Goal: Task Accomplishment & Management: Manage account settings

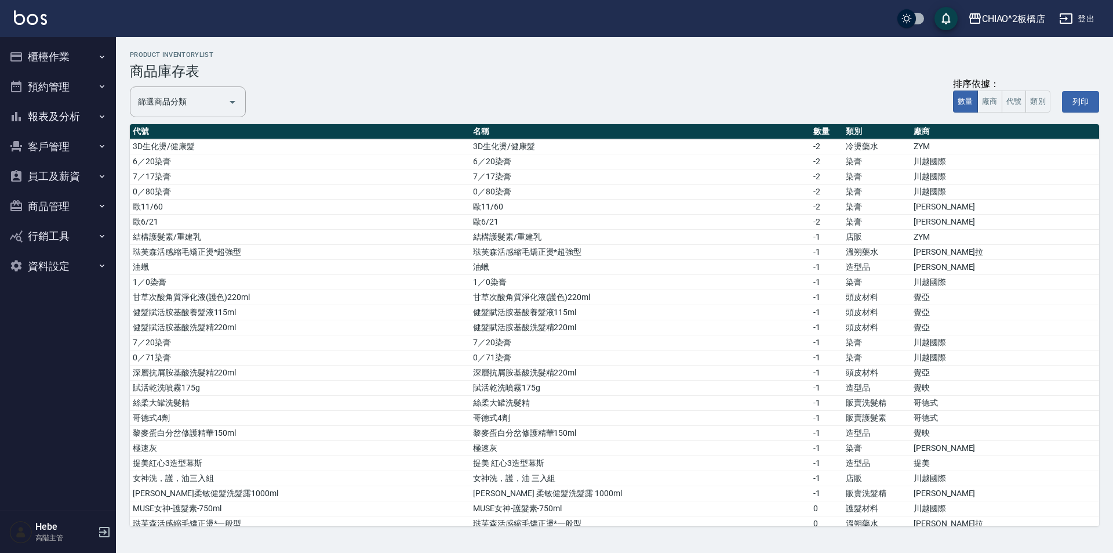
click at [53, 59] on button "櫃檯作業" at bounding box center [58, 57] width 107 height 30
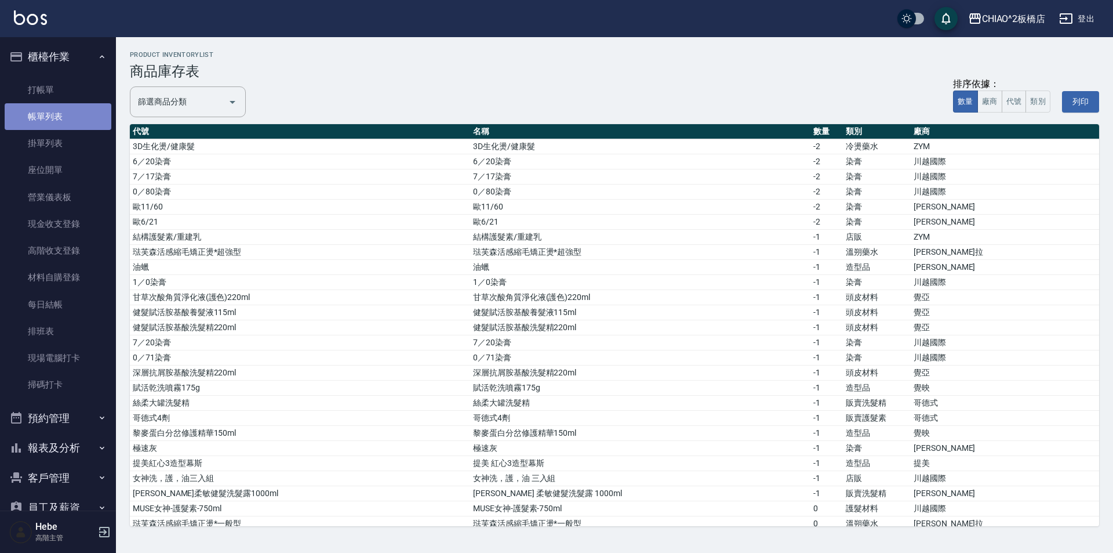
click at [73, 107] on link "帳單列表" at bounding box center [58, 116] width 107 height 27
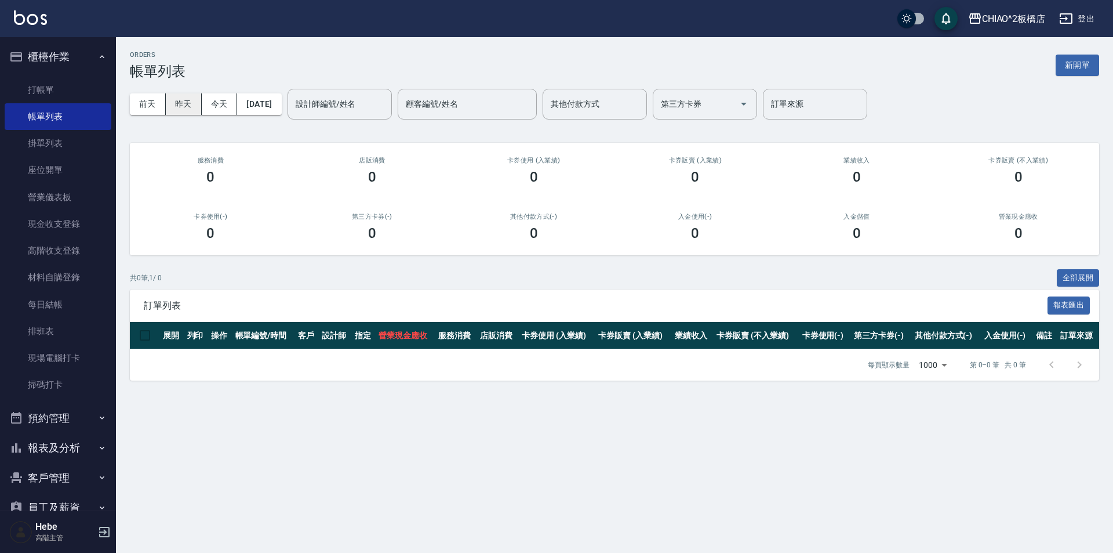
click at [178, 107] on button "昨天" at bounding box center [184, 103] width 36 height 21
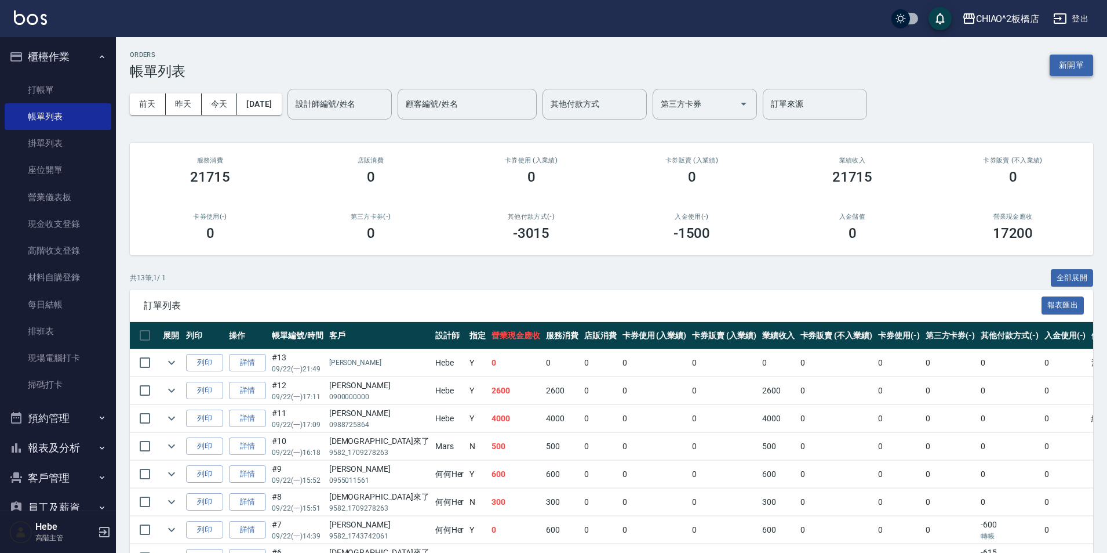
click at [1076, 64] on button "新開單" at bounding box center [1071, 65] width 43 height 21
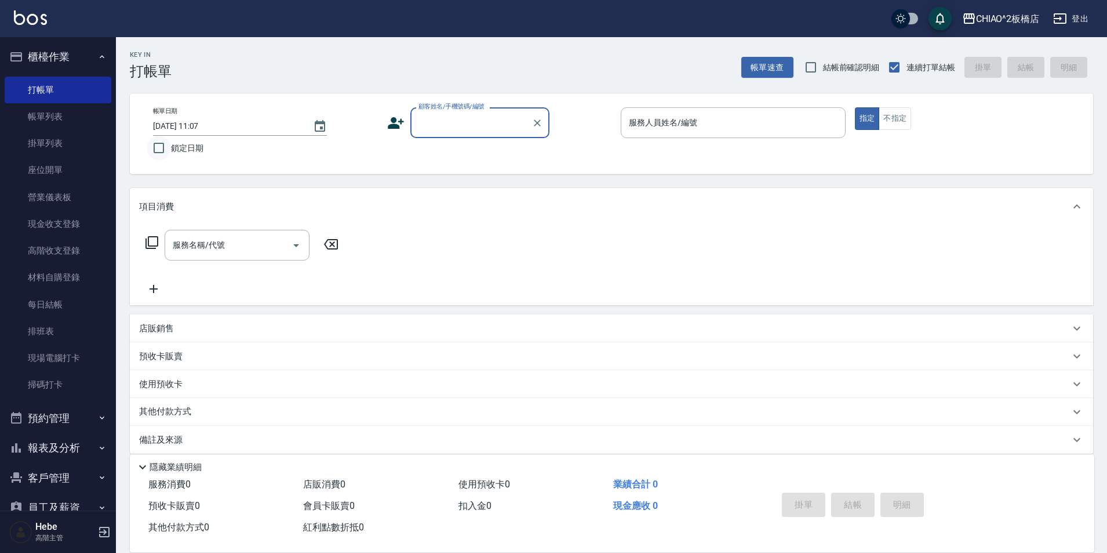
click at [154, 146] on input "鎖定日期" at bounding box center [159, 148] width 24 height 24
checkbox input "true"
click at [324, 126] on icon "Choose date, selected date is 2025-09-23" at bounding box center [320, 126] width 14 height 14
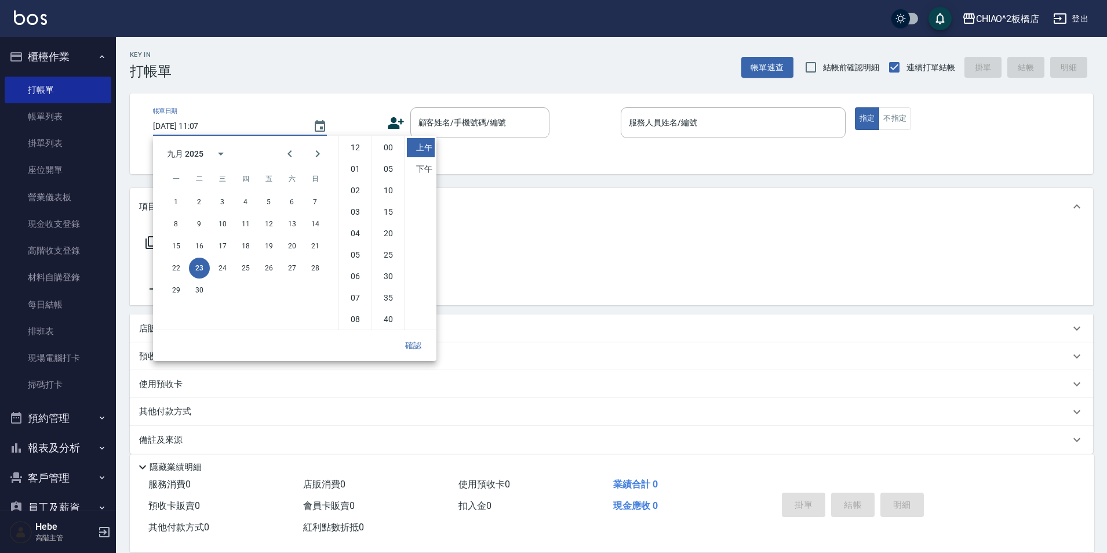
scroll to position [65, 0]
click at [179, 261] on button "22" at bounding box center [176, 267] width 21 height 21
type input "[DATE] 11:07"
click at [414, 344] on button "確認" at bounding box center [413, 345] width 37 height 21
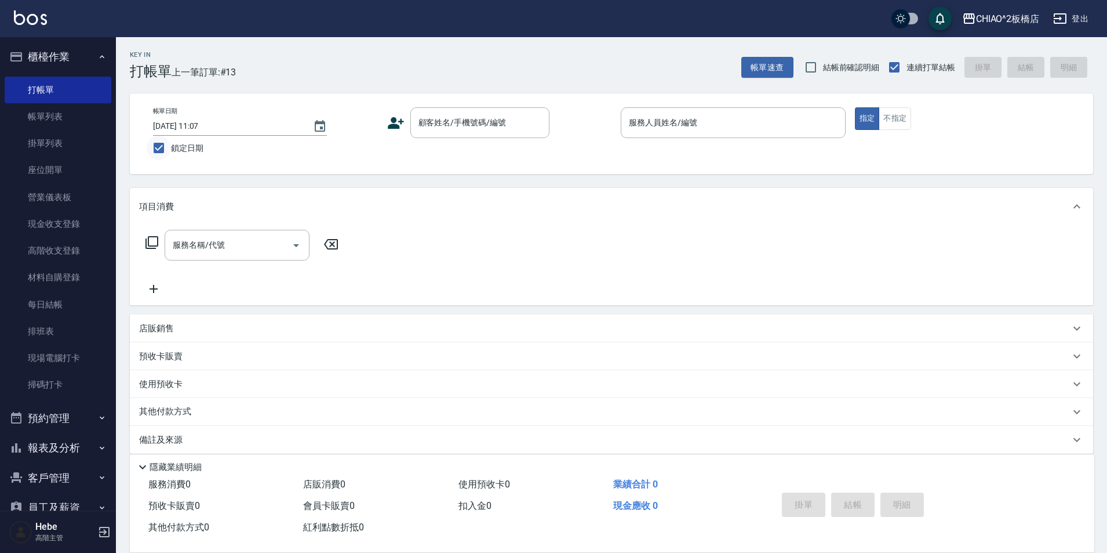
click at [155, 146] on input "鎖定日期" at bounding box center [159, 148] width 24 height 24
checkbox input "false"
type input "[DATE] 11:07"
click at [155, 146] on input "鎖定日期" at bounding box center [159, 148] width 24 height 24
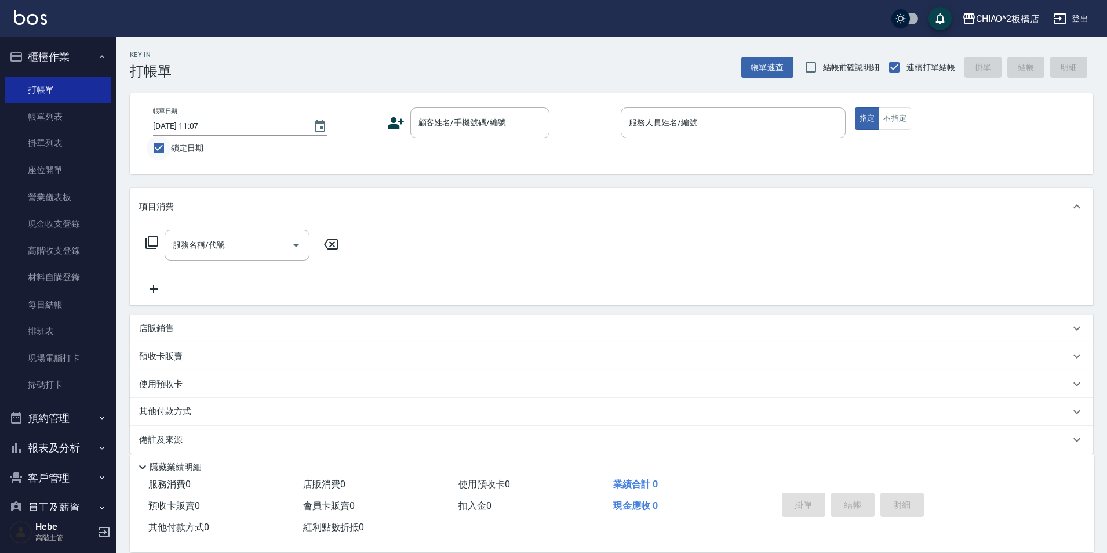
checkbox input "false"
click at [315, 128] on icon "Choose date, selected date is 2025-09-23" at bounding box center [320, 126] width 10 height 12
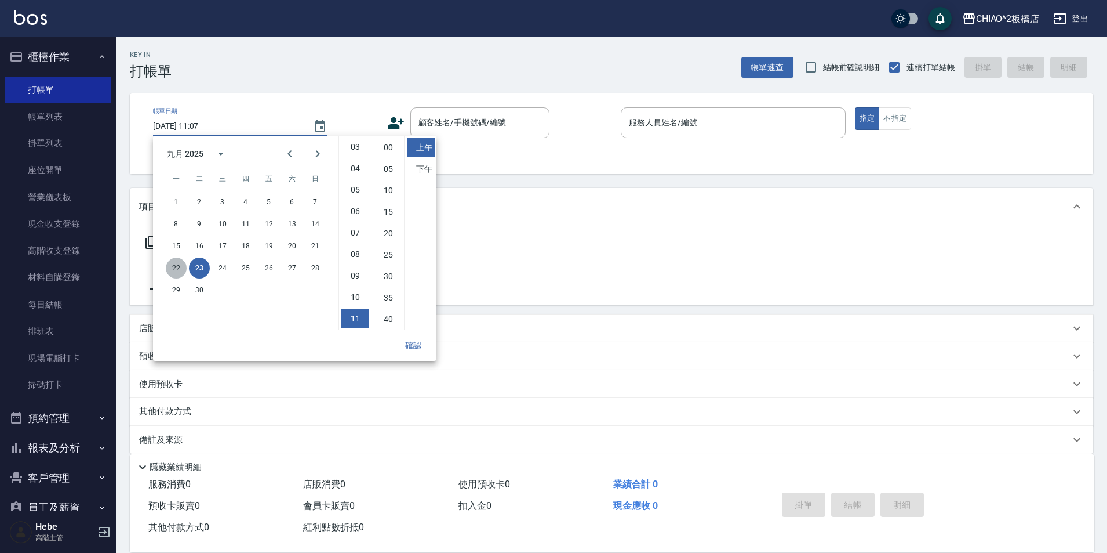
click at [179, 264] on button "22" at bounding box center [176, 267] width 21 height 21
type input "[DATE] 11:07"
drag, startPoint x: 412, startPoint y: 344, endPoint x: 393, endPoint y: 328, distance: 25.5
click at [410, 340] on button "確認" at bounding box center [413, 345] width 37 height 21
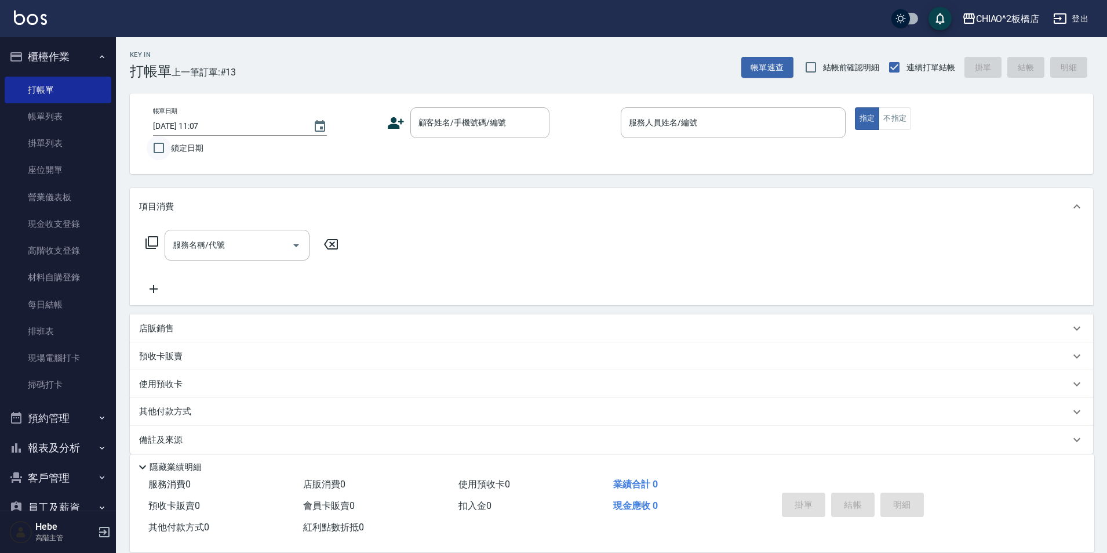
click at [154, 150] on input "鎖定日期" at bounding box center [159, 148] width 24 height 24
checkbox input "true"
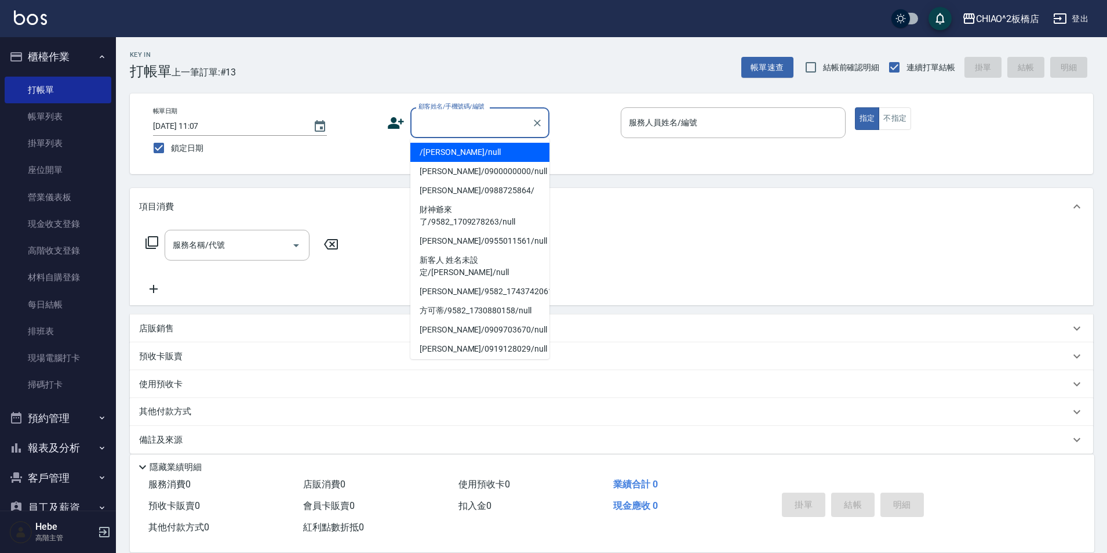
click at [422, 126] on input "顧客姓名/手機號碼/編號" at bounding box center [471, 122] width 111 height 20
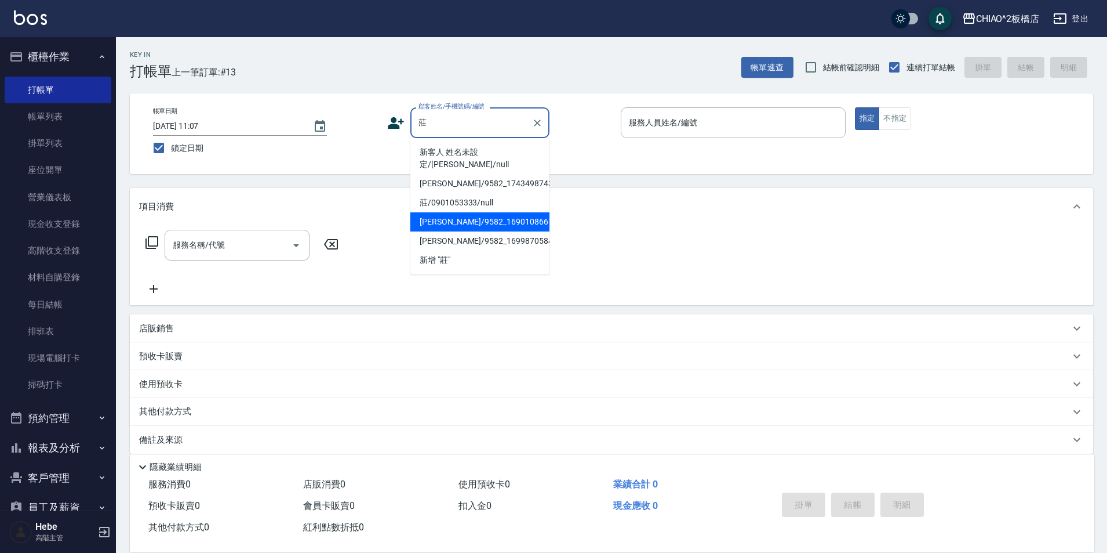
click at [455, 212] on li "[PERSON_NAME]/9582_1690108667/null" at bounding box center [479, 221] width 139 height 19
type input "[PERSON_NAME]/9582_1690108667/null"
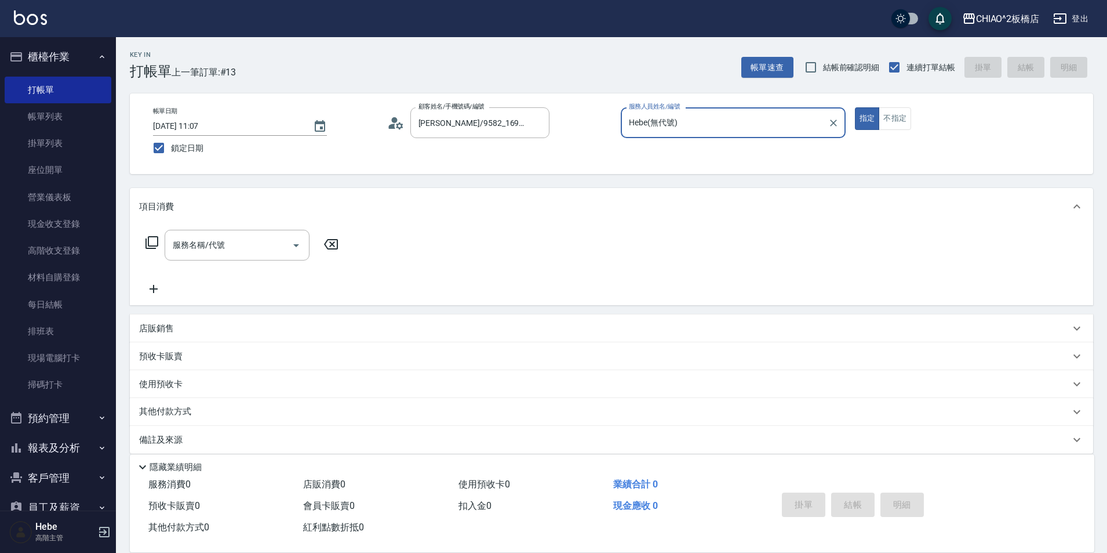
type input "Hebe(無代號)"
click at [236, 247] on input "服務名稱/代號" at bounding box center [228, 245] width 117 height 20
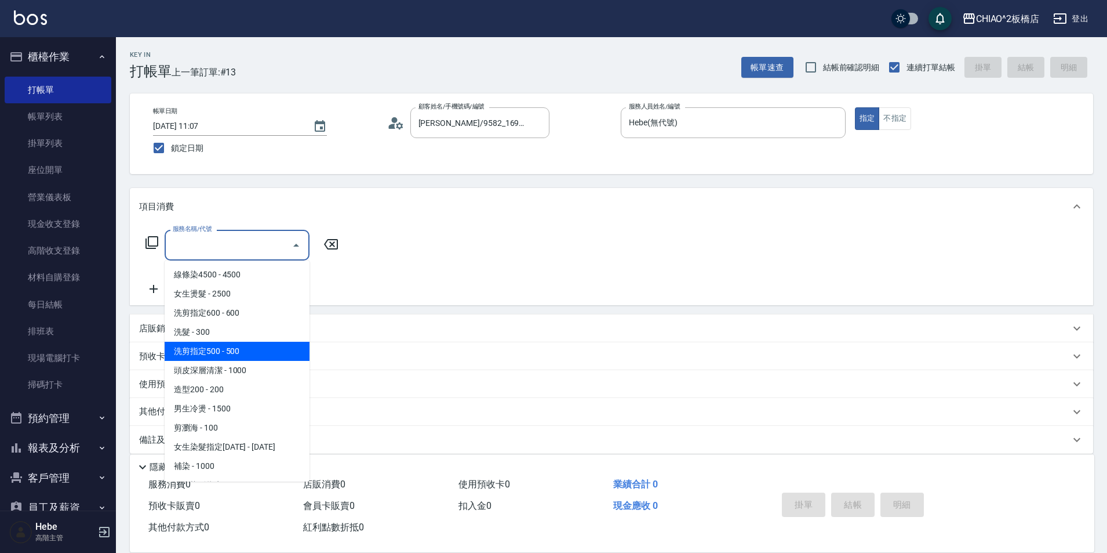
click at [224, 347] on span "洗剪指定500 - 500" at bounding box center [237, 350] width 145 height 19
type input "洗剪指定500(96681)"
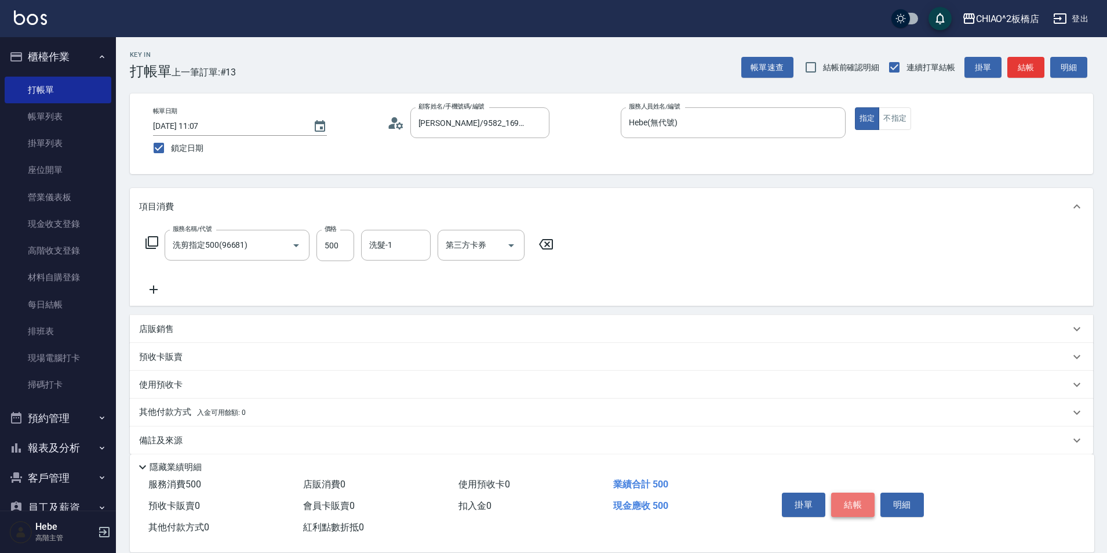
click at [853, 495] on button "結帳" at bounding box center [852, 504] width 43 height 24
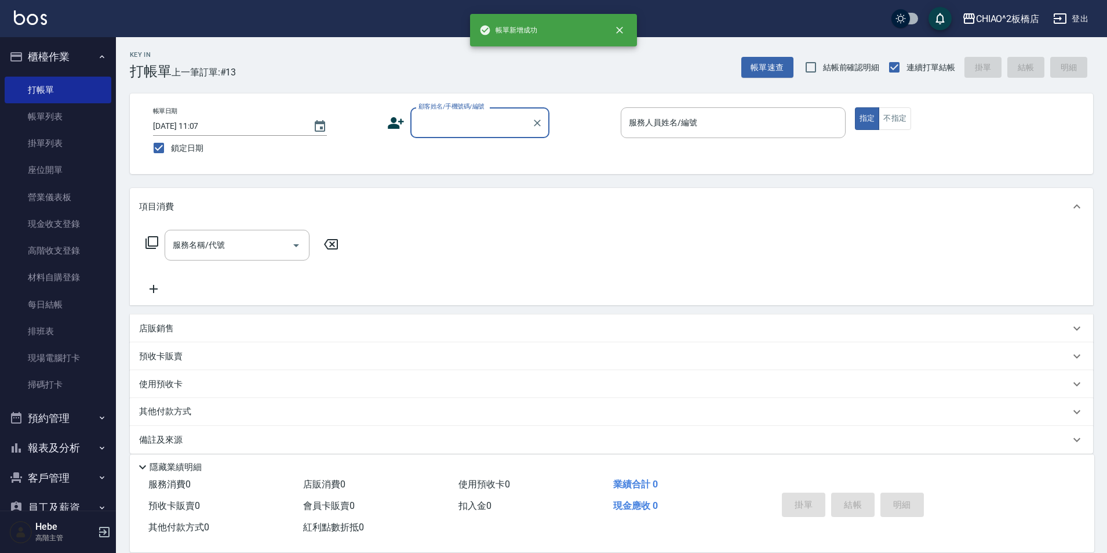
scroll to position [0, 0]
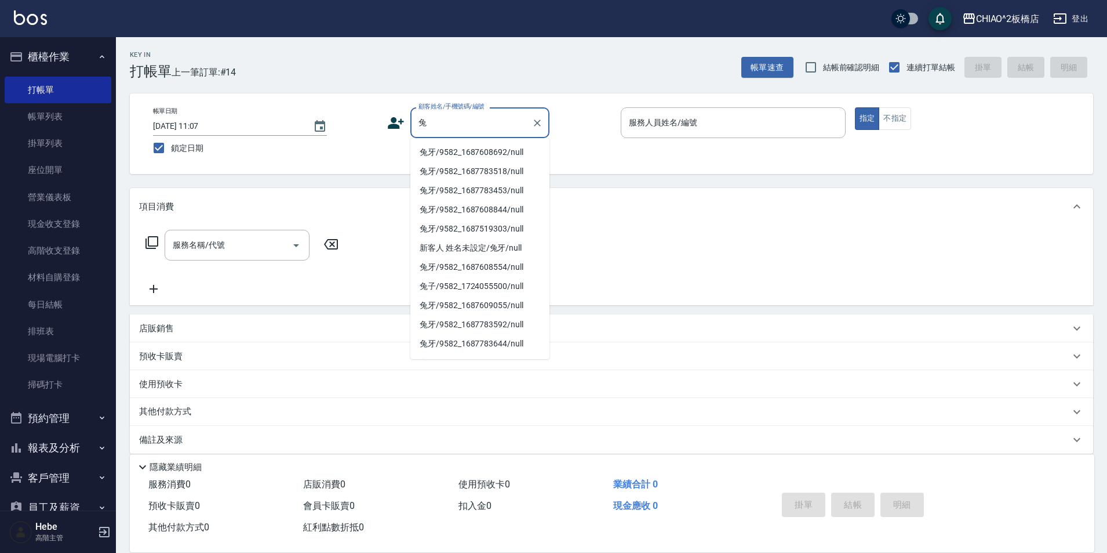
click at [486, 155] on li "兔牙/9582_1687608692/null" at bounding box center [479, 152] width 139 height 19
type input "兔牙/9582_1687608692/null"
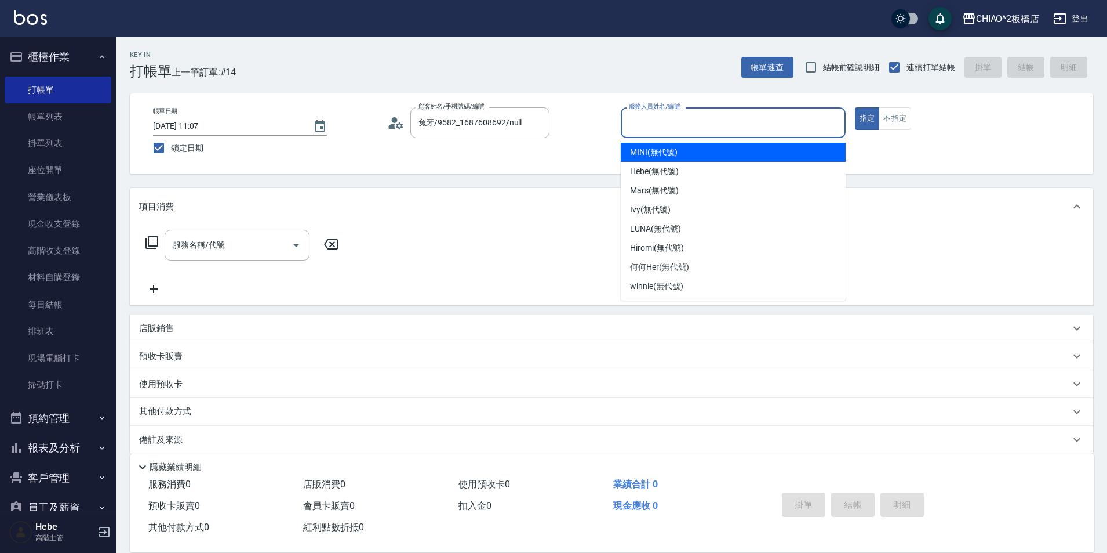
click at [708, 123] on input "服務人員姓名/編號" at bounding box center [733, 122] width 215 height 20
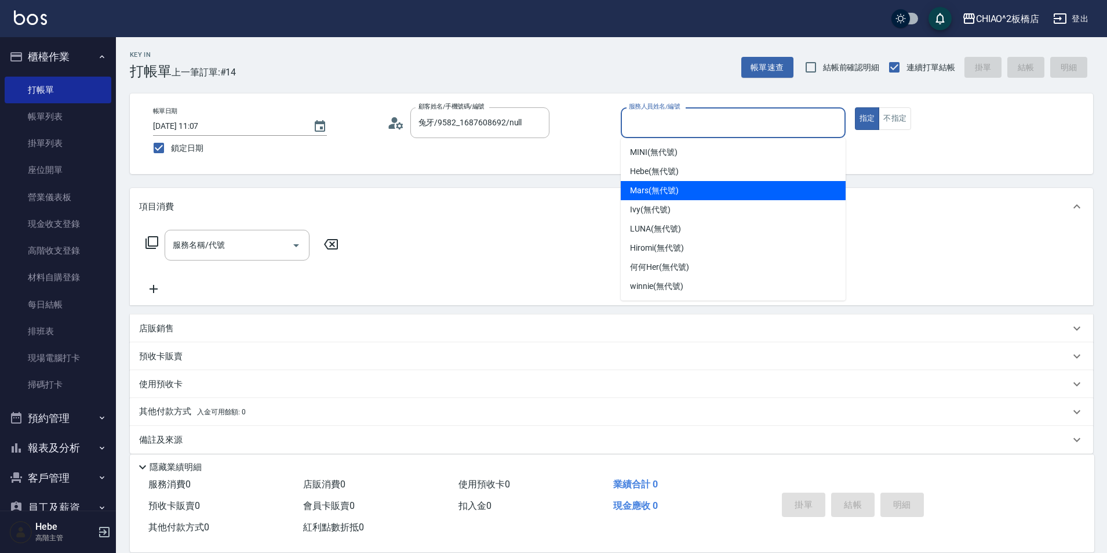
click at [659, 194] on span "Mars (無代號)" at bounding box center [654, 190] width 49 height 12
type input "Mars(無代號)"
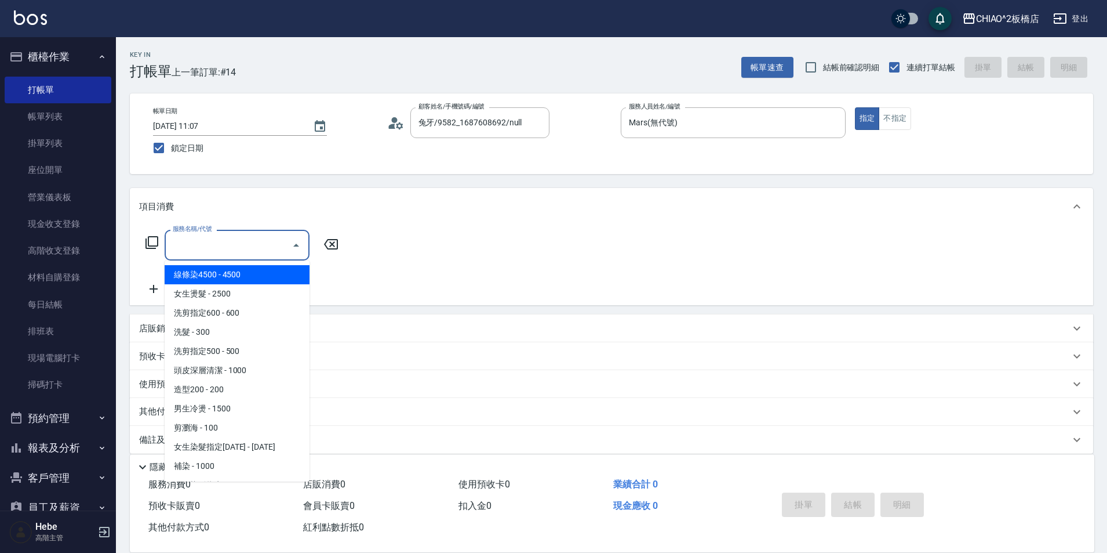
drag, startPoint x: 200, startPoint y: 255, endPoint x: 214, endPoint y: 296, distance: 43.5
click at [201, 256] on div "服務名稱/代號" at bounding box center [237, 245] width 145 height 31
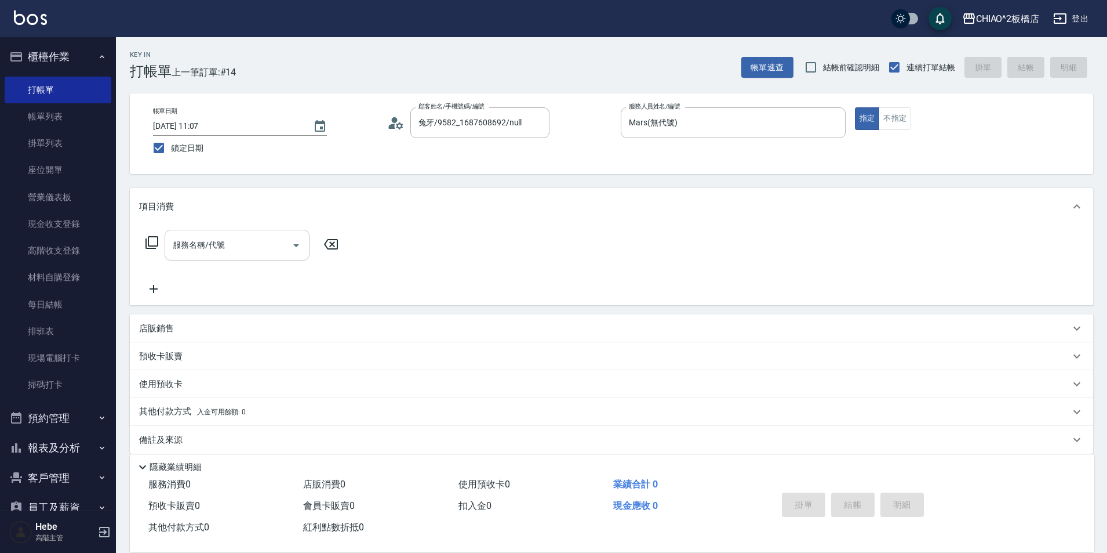
drag, startPoint x: 215, startPoint y: 268, endPoint x: 226, endPoint y: 249, distance: 22.6
click at [215, 267] on div "服務名稱/代號 服務名稱/代號" at bounding box center [242, 263] width 206 height 66
drag, startPoint x: 226, startPoint y: 248, endPoint x: 232, endPoint y: 259, distance: 11.9
click at [228, 250] on input "服務名稱/代號" at bounding box center [228, 245] width 117 height 20
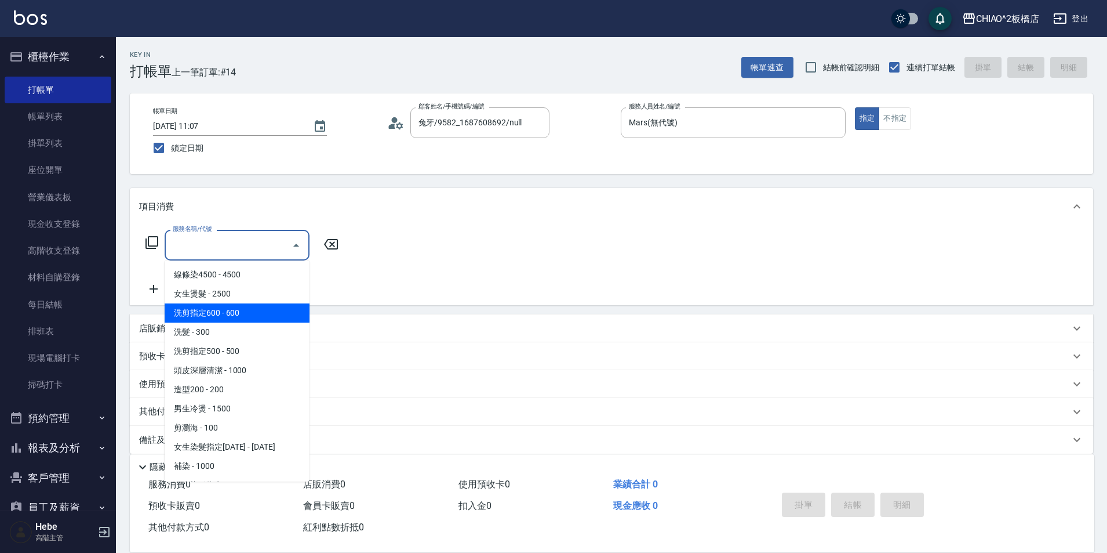
click at [235, 318] on span "洗剪指定600 - 600" at bounding box center [237, 312] width 145 height 19
type input "洗剪指定600(96678)"
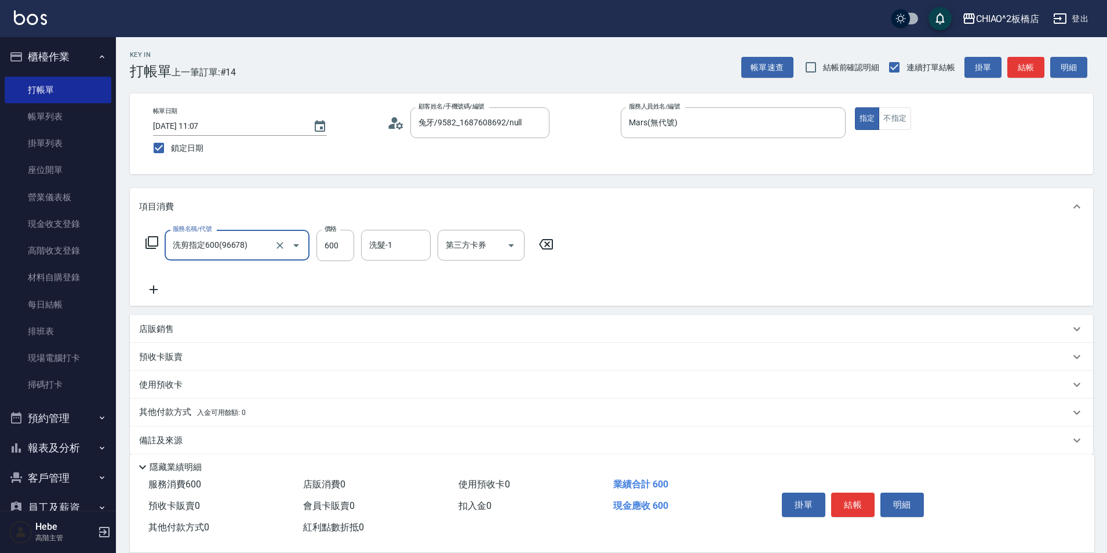
click at [856, 495] on button "結帳" at bounding box center [852, 504] width 43 height 24
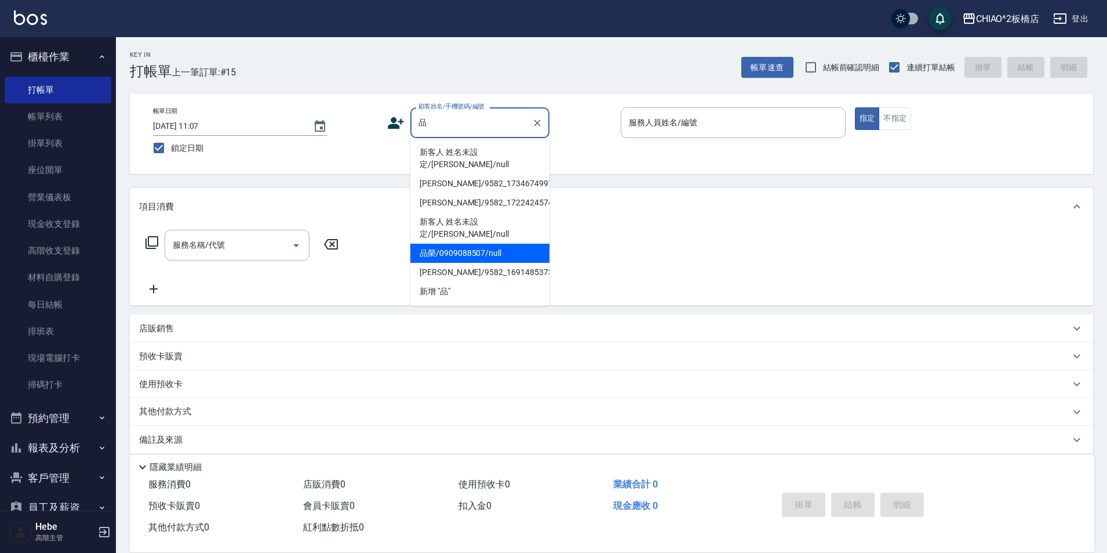
click at [476, 244] on li "品榮/0909088507/null" at bounding box center [479, 253] width 139 height 19
type input "品榮/0909088507/null"
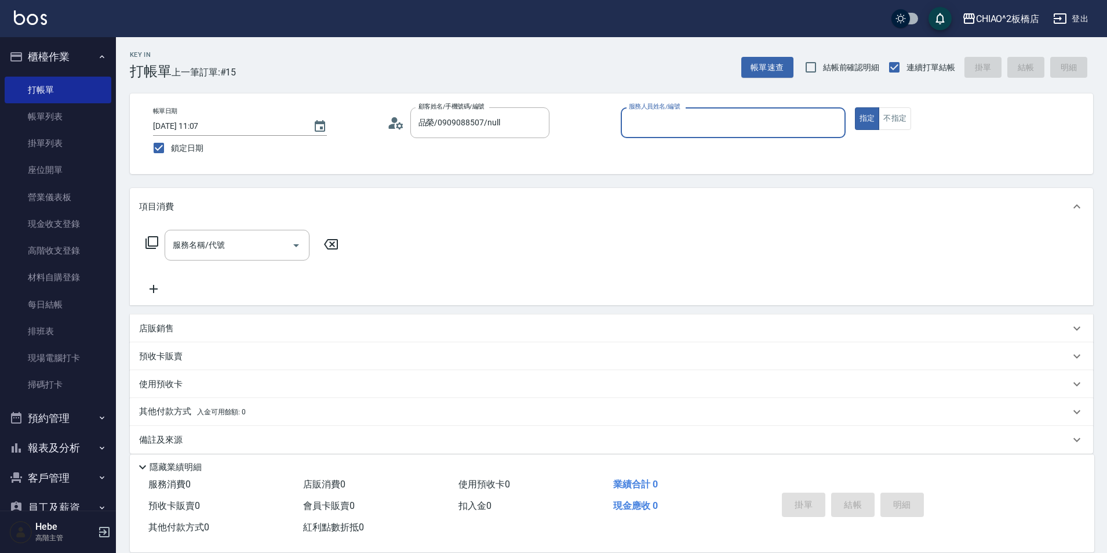
click at [689, 112] on div "服務人員姓名/編號" at bounding box center [733, 122] width 225 height 31
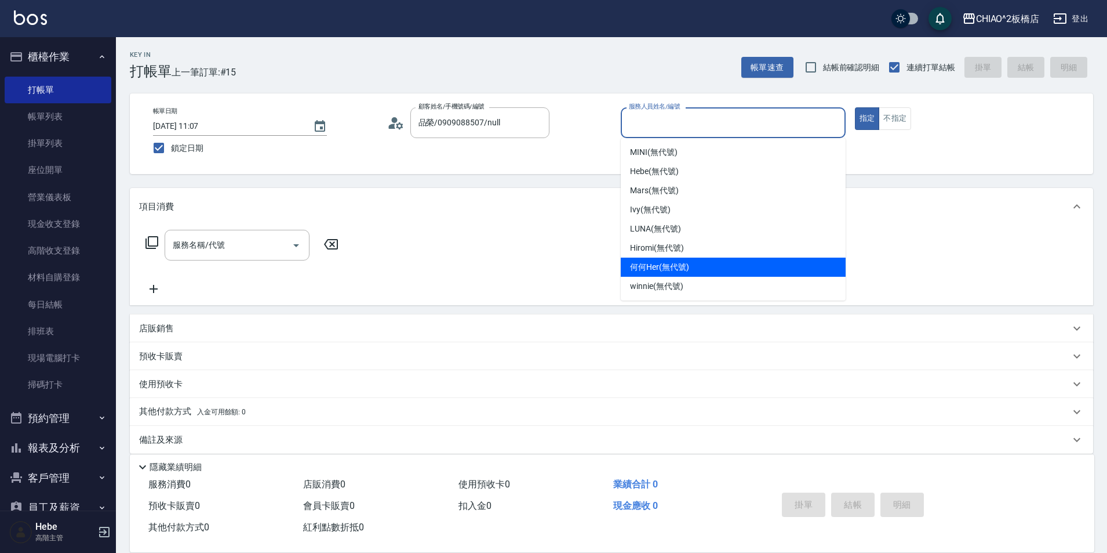
click at [652, 269] on span "何何Her (無代號)" at bounding box center [659, 267] width 59 height 12
type input "何何Her (無代號)"
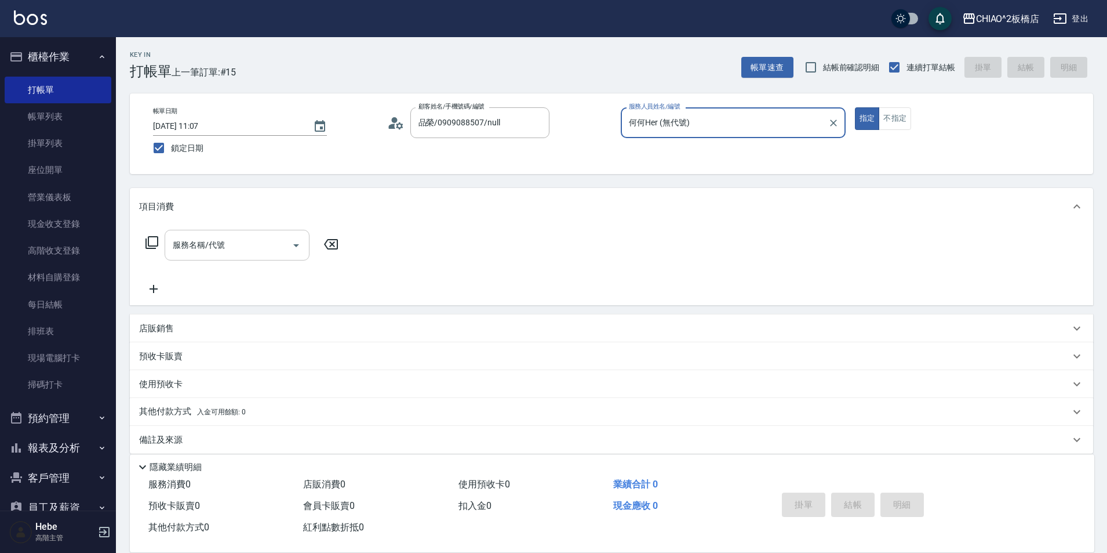
click at [245, 243] on input "服務名稱/代號" at bounding box center [228, 245] width 117 height 20
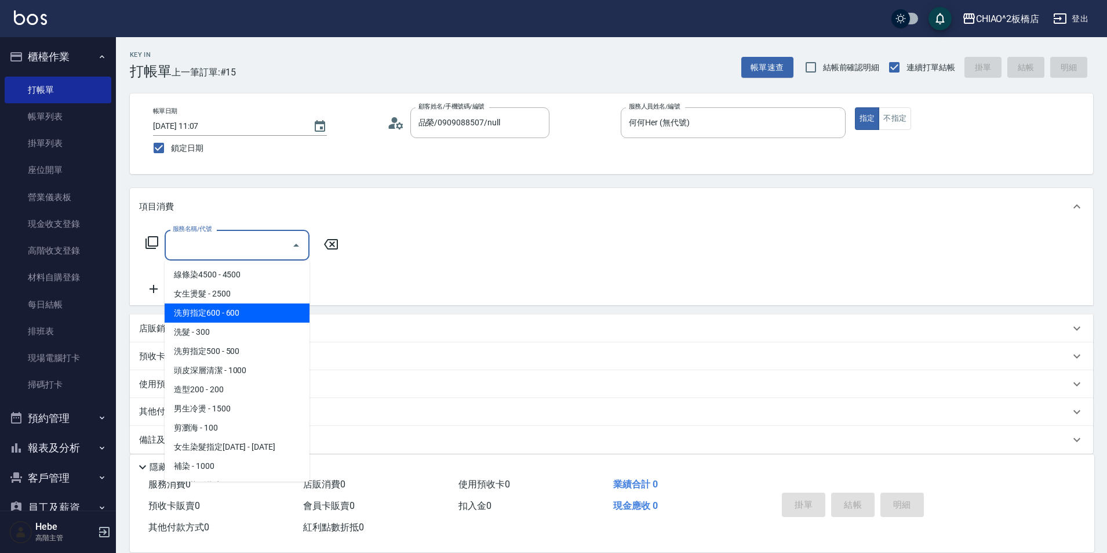
click at [240, 308] on span "洗剪指定600 - 600" at bounding box center [237, 312] width 145 height 19
type input "洗剪指定600(96678)"
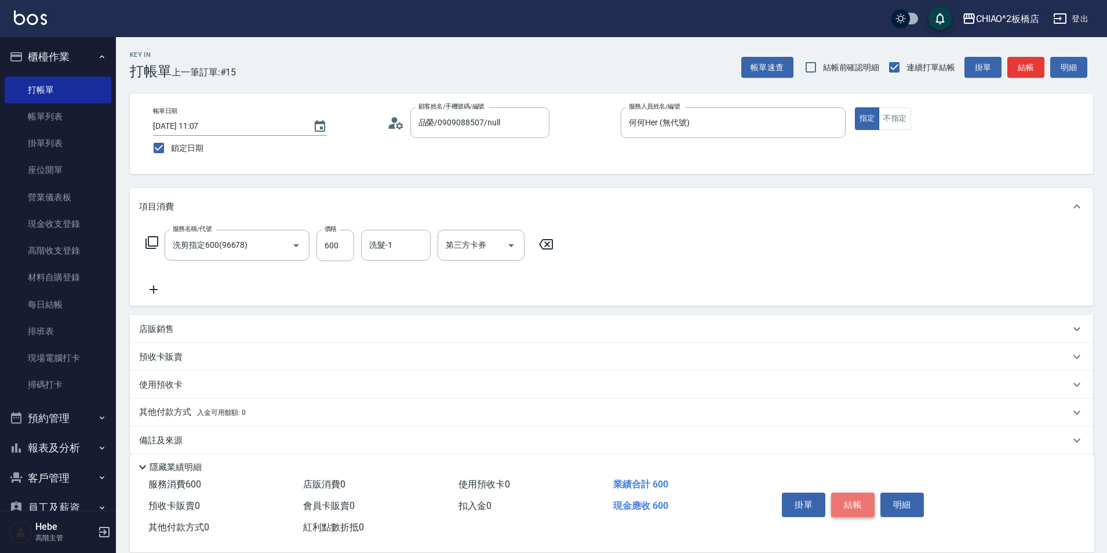
click at [842, 499] on button "結帳" at bounding box center [852, 504] width 43 height 24
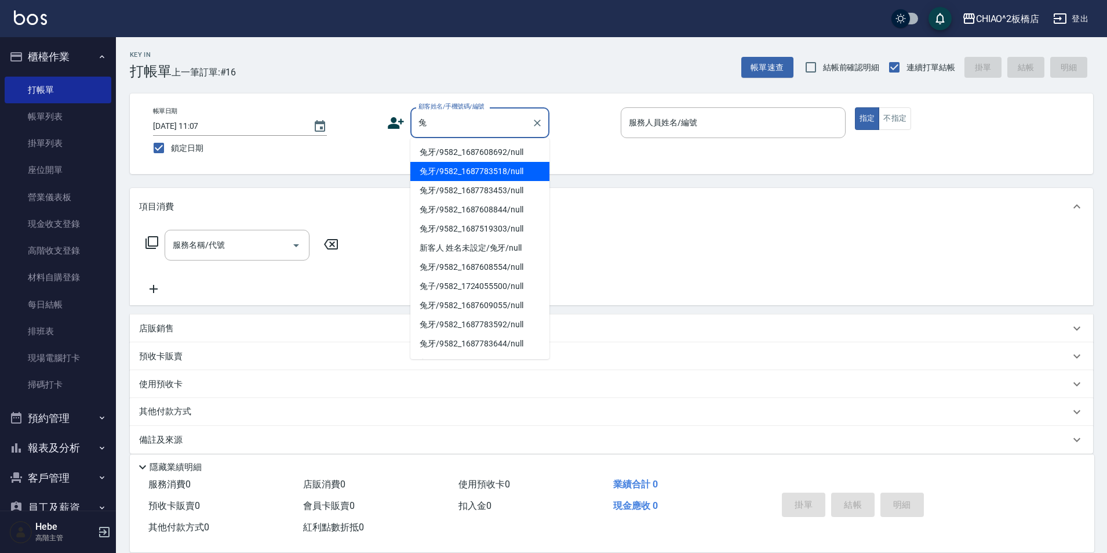
click at [470, 165] on li "兔牙/9582_1687783518/null" at bounding box center [479, 171] width 139 height 19
type input "兔牙/9582_1687783518/null"
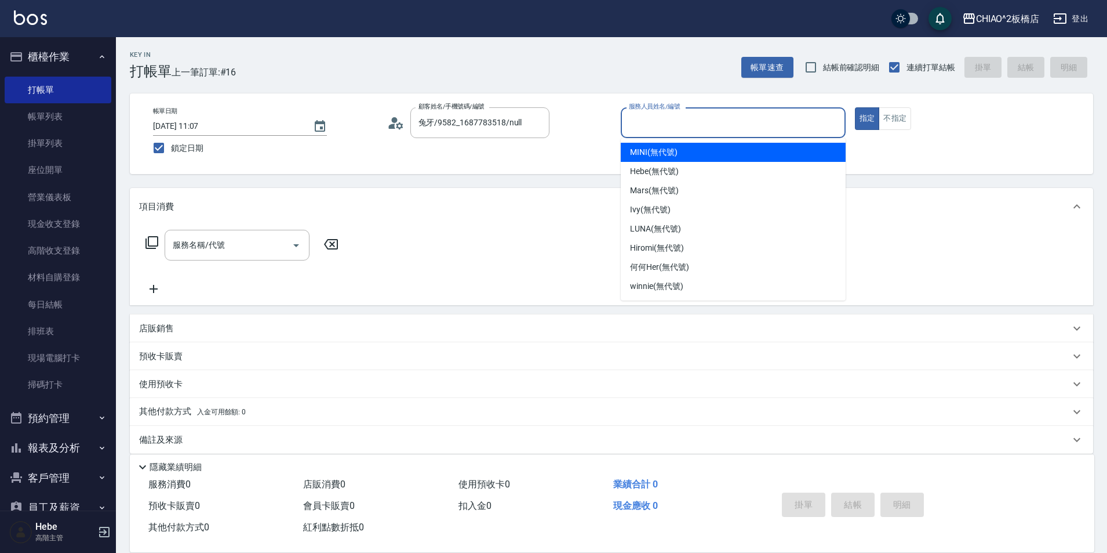
click at [770, 123] on input "服務人員姓名/編號" at bounding box center [733, 122] width 215 height 20
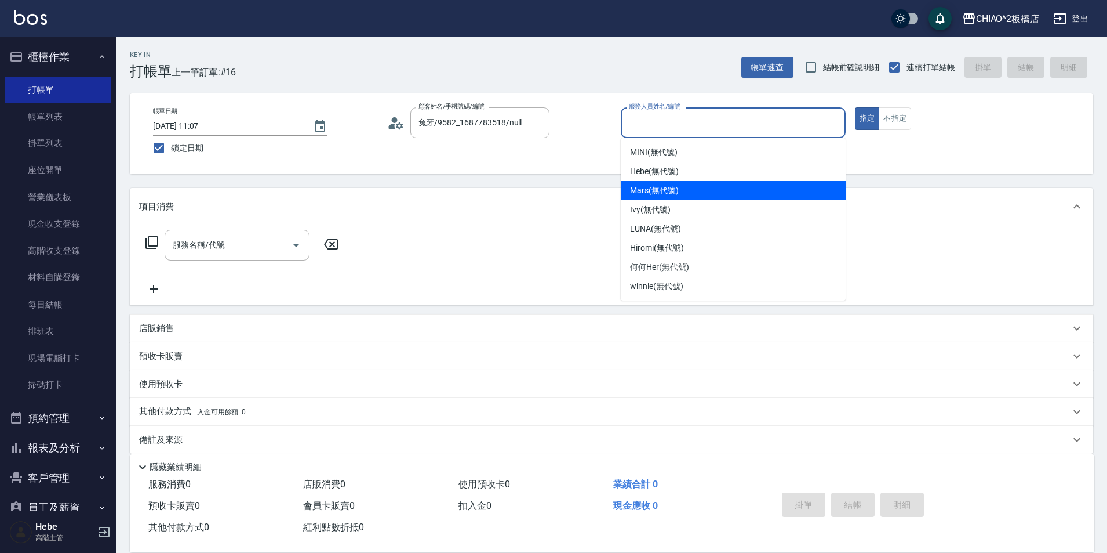
click at [664, 187] on span "Mars (無代號)" at bounding box center [654, 190] width 49 height 12
type input "Mars(無代號)"
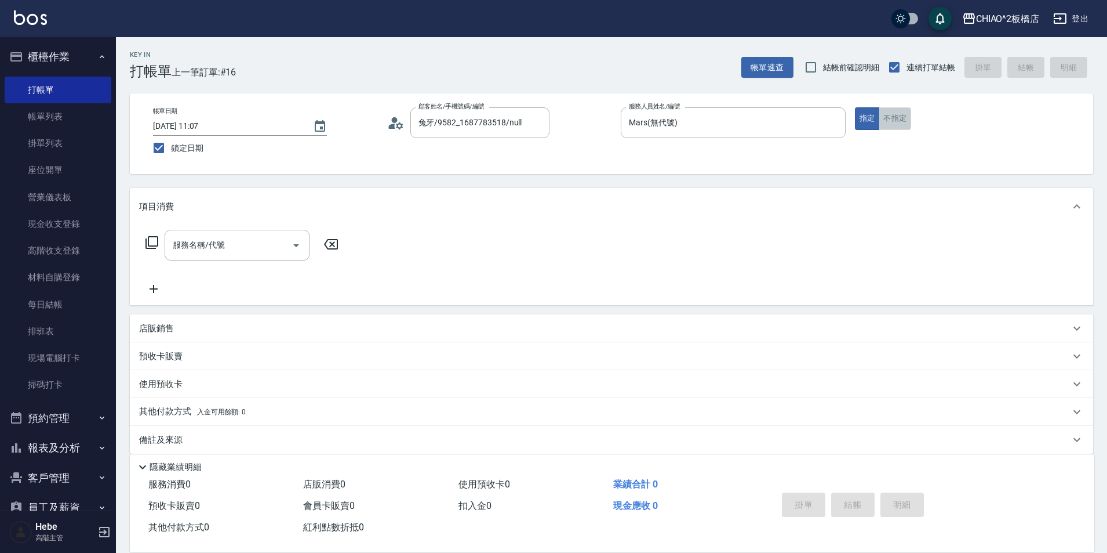
click at [894, 120] on button "不指定" at bounding box center [895, 118] width 32 height 23
click at [293, 254] on button "Open" at bounding box center [296, 245] width 19 height 19
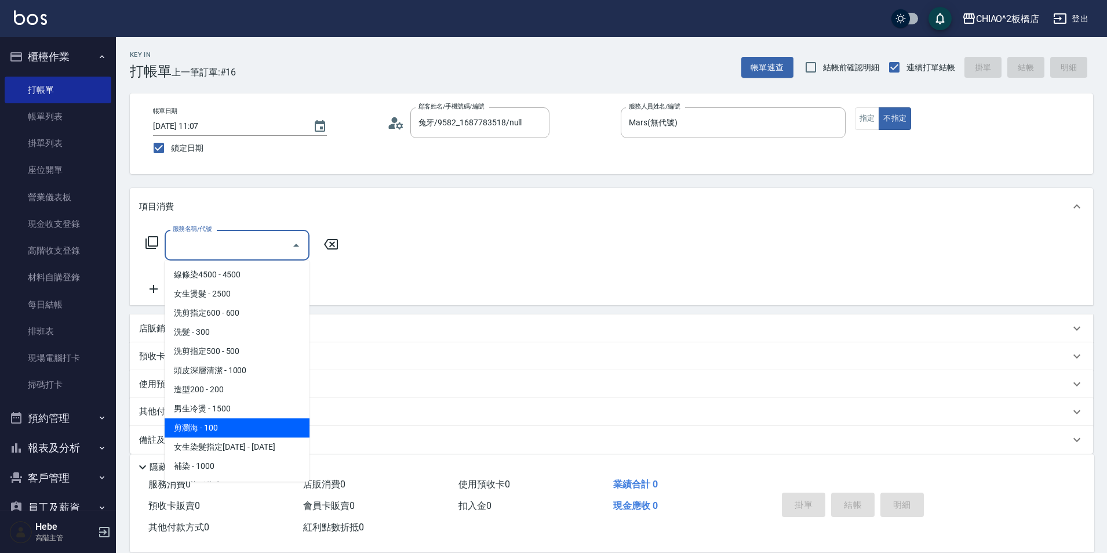
click at [255, 426] on span "剪瀏海 - 100" at bounding box center [237, 427] width 145 height 19
type input "剪瀏海(96690)"
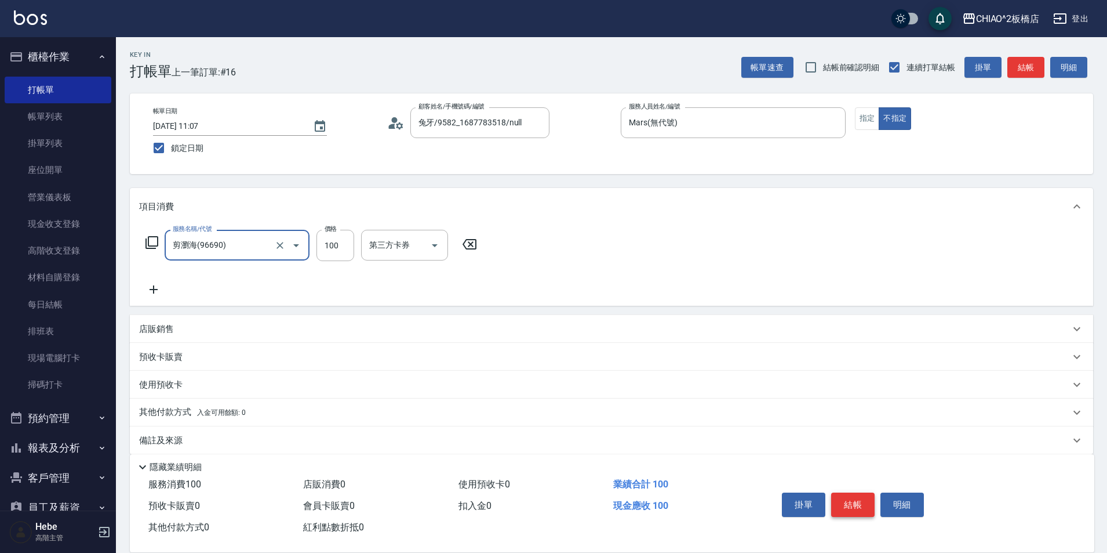
click at [831, 497] on button "結帳" at bounding box center [852, 504] width 43 height 24
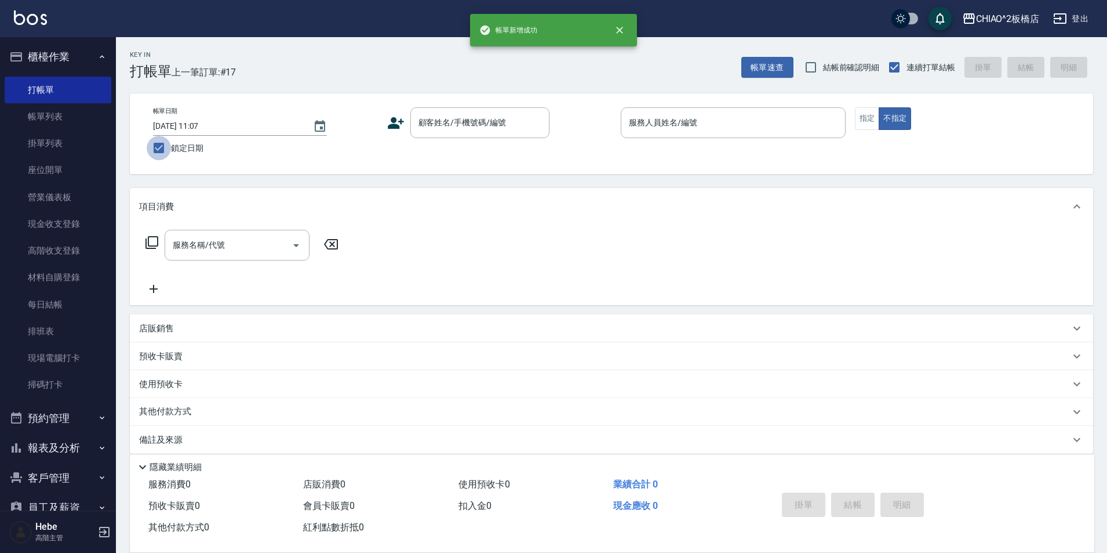
click at [165, 146] on input "鎖定日期" at bounding box center [159, 148] width 24 height 24
checkbox input "false"
type input "[DATE] 11:08"
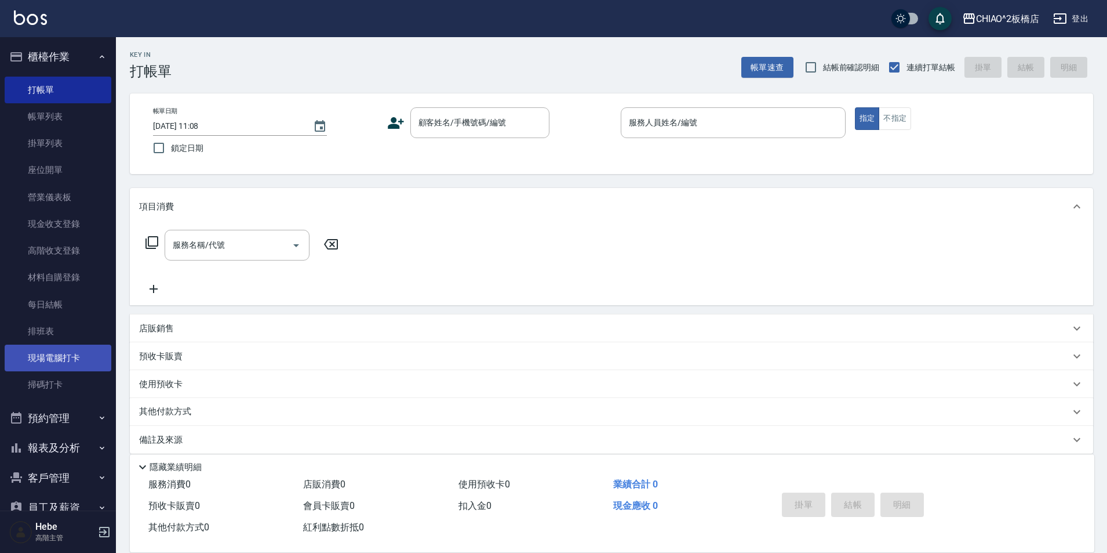
scroll to position [115, 0]
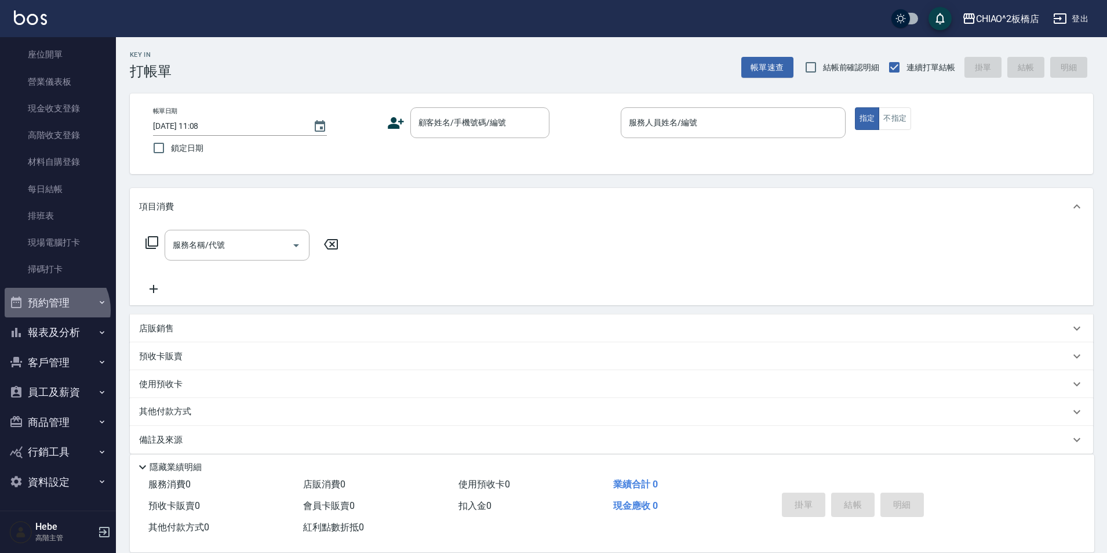
click at [54, 310] on button "預約管理" at bounding box center [58, 303] width 107 height 30
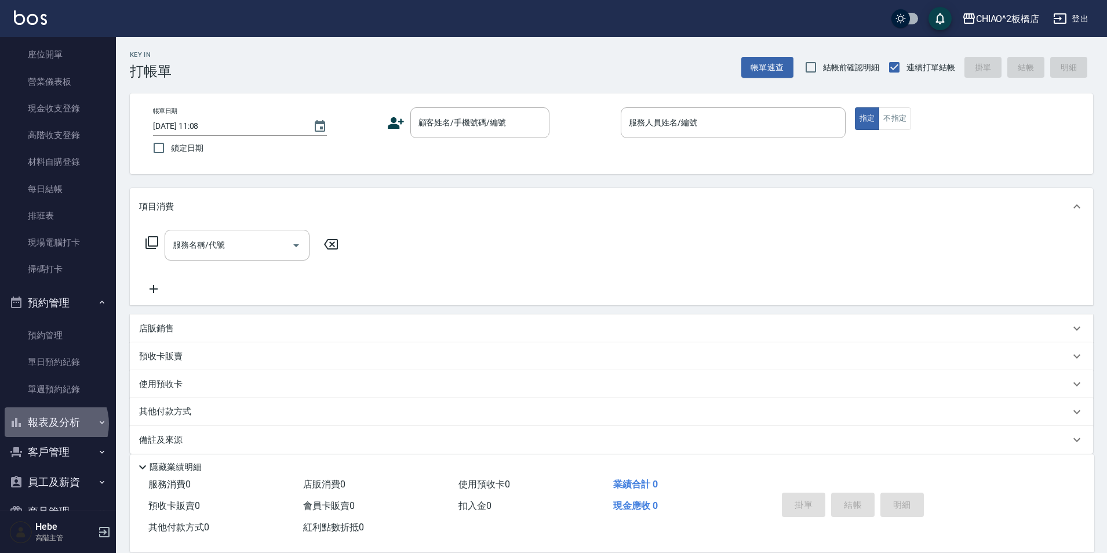
click at [51, 424] on button "報表及分析" at bounding box center [58, 422] width 107 height 30
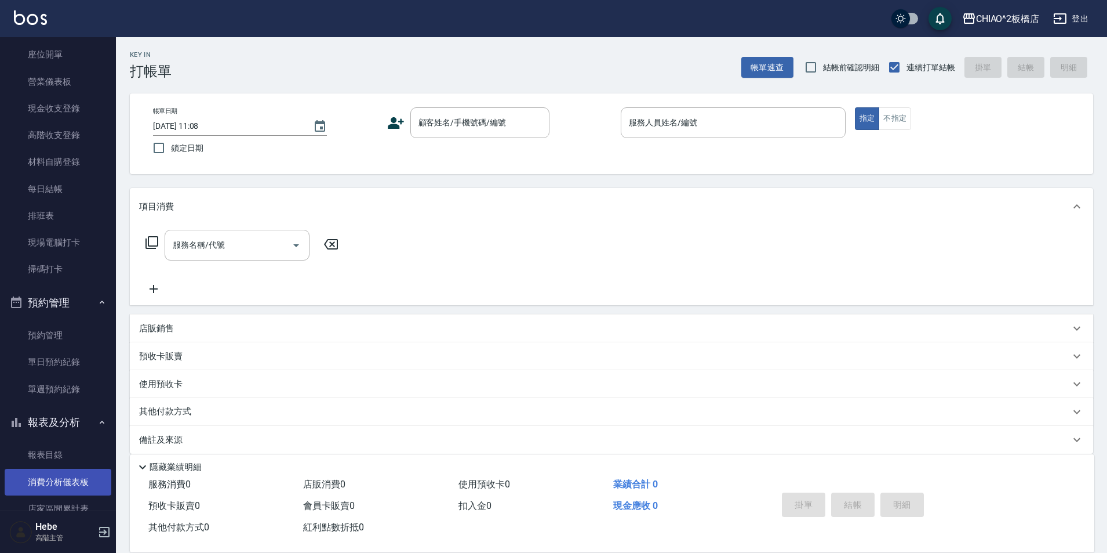
scroll to position [347, 0]
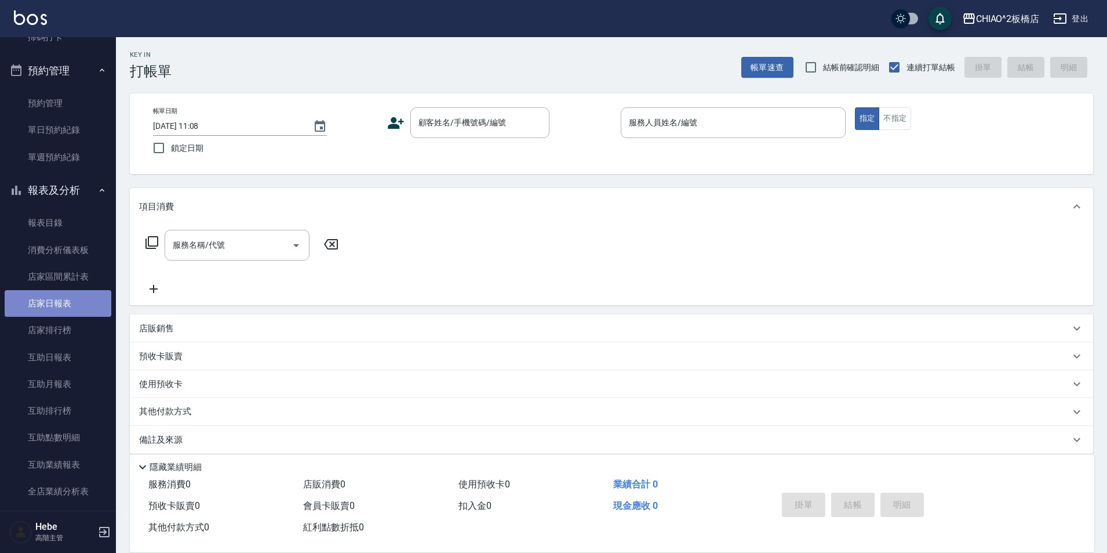
click at [74, 300] on link "店家日報表" at bounding box center [58, 303] width 107 height 27
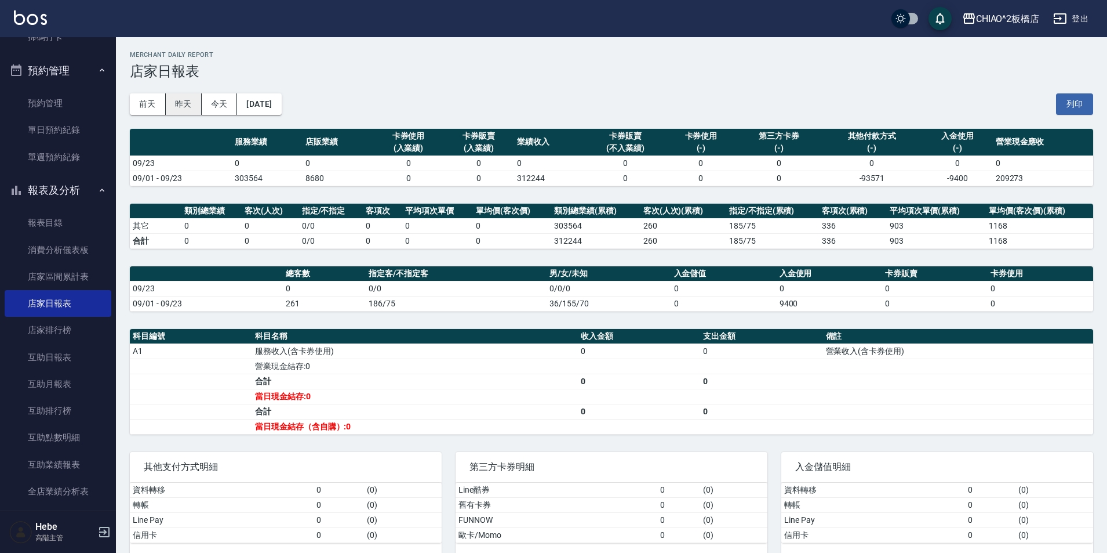
click at [180, 109] on button "昨天" at bounding box center [184, 103] width 36 height 21
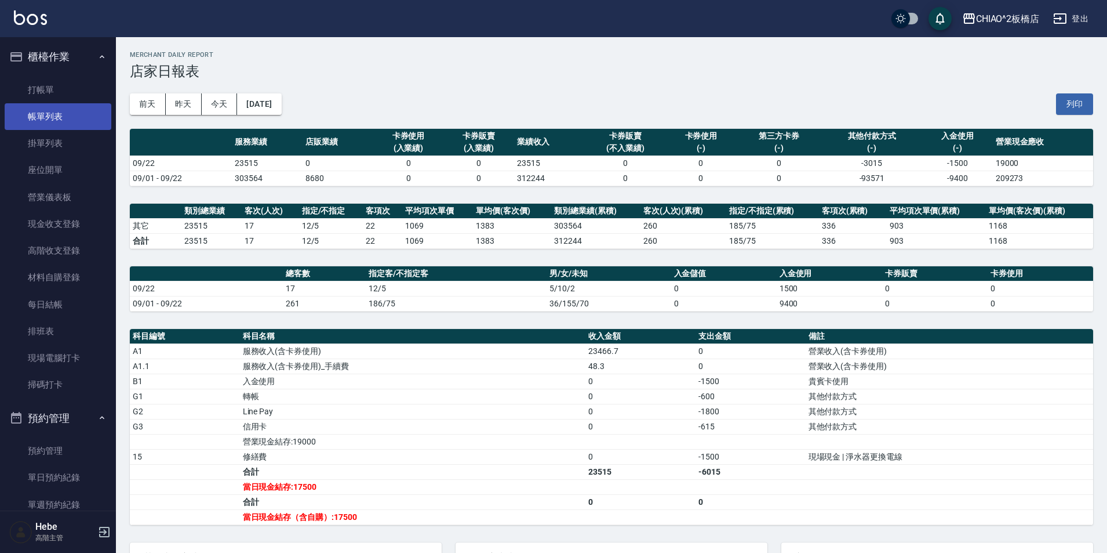
click at [68, 122] on link "帳單列表" at bounding box center [58, 116] width 107 height 27
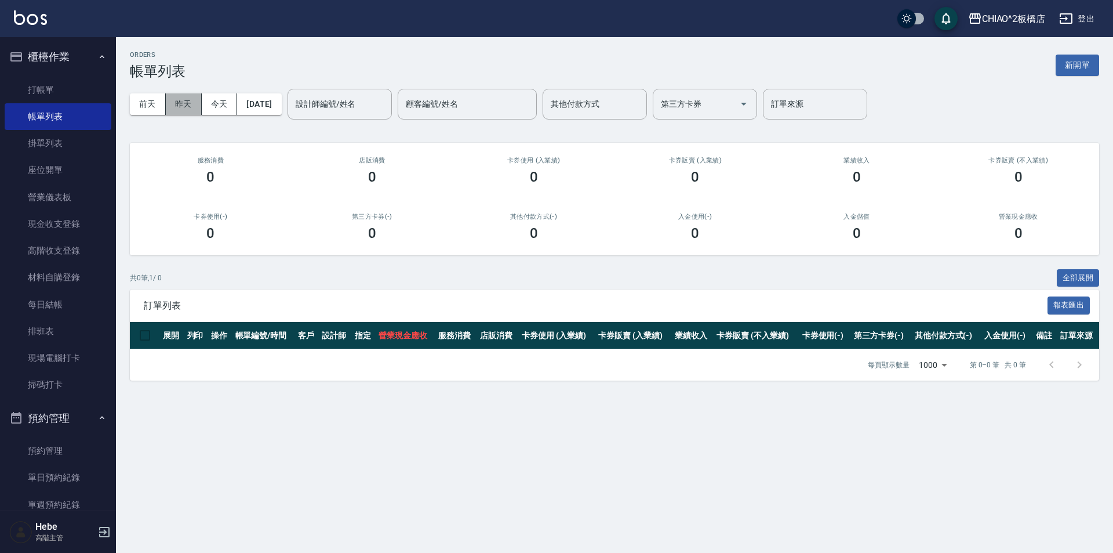
click at [185, 99] on button "昨天" at bounding box center [184, 103] width 36 height 21
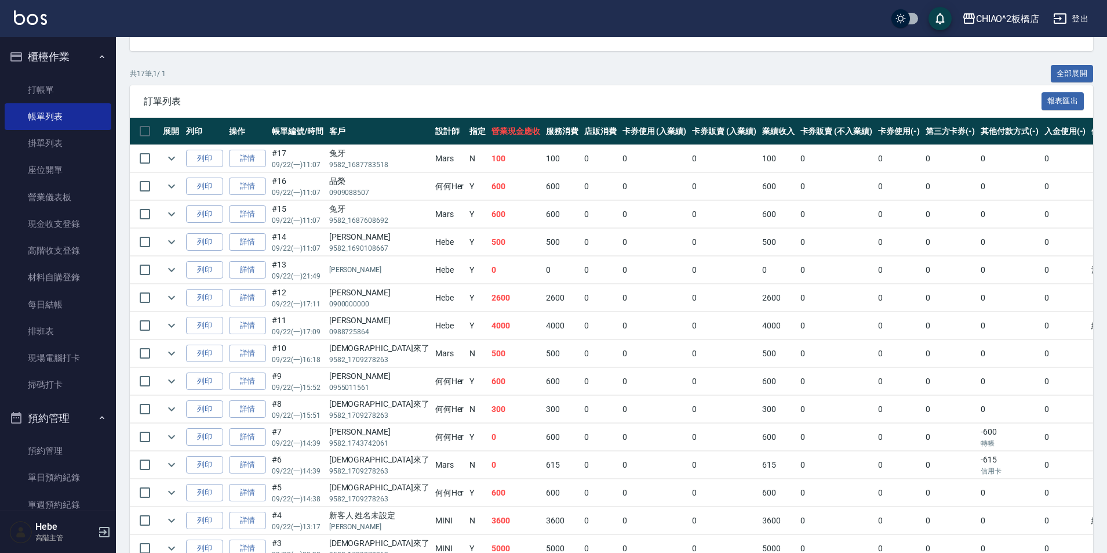
scroll to position [324, 0]
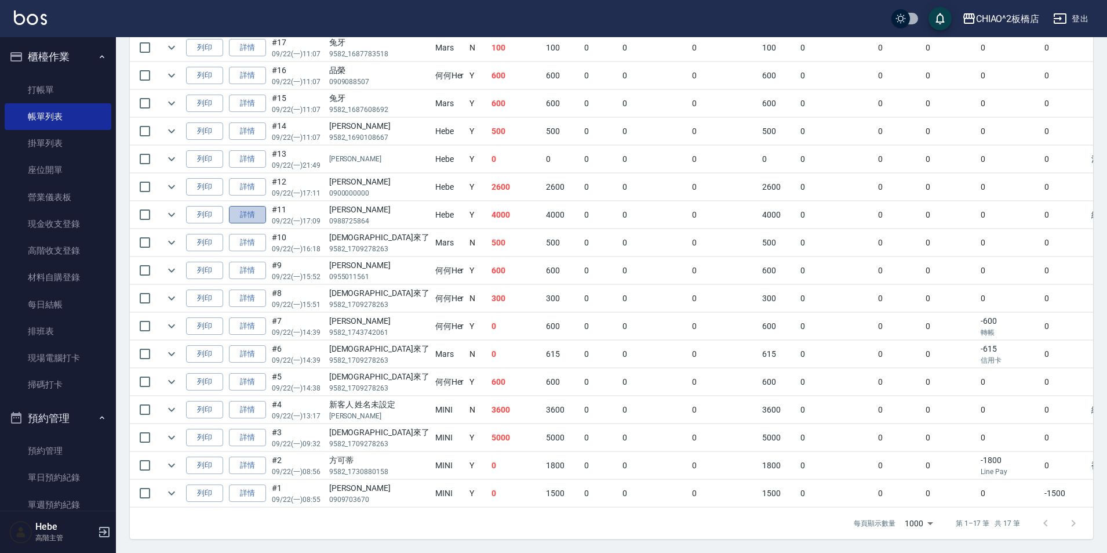
click at [243, 206] on link "詳情" at bounding box center [247, 215] width 37 height 18
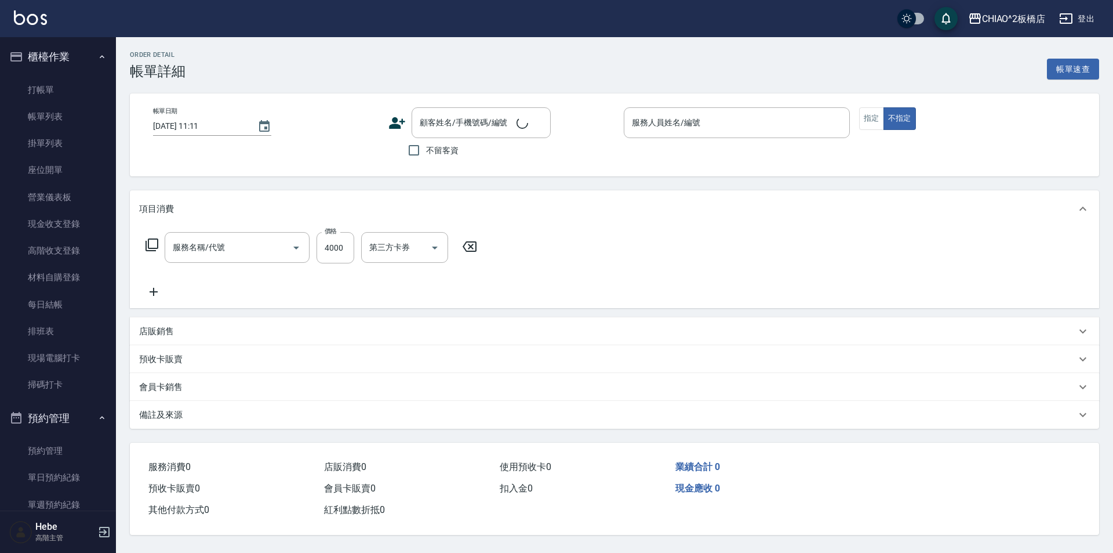
type input "[DATE] 17:09"
type input "Hebe(無代號)"
type input "線條染4500//燙瀏海500使用抵用眷1000"
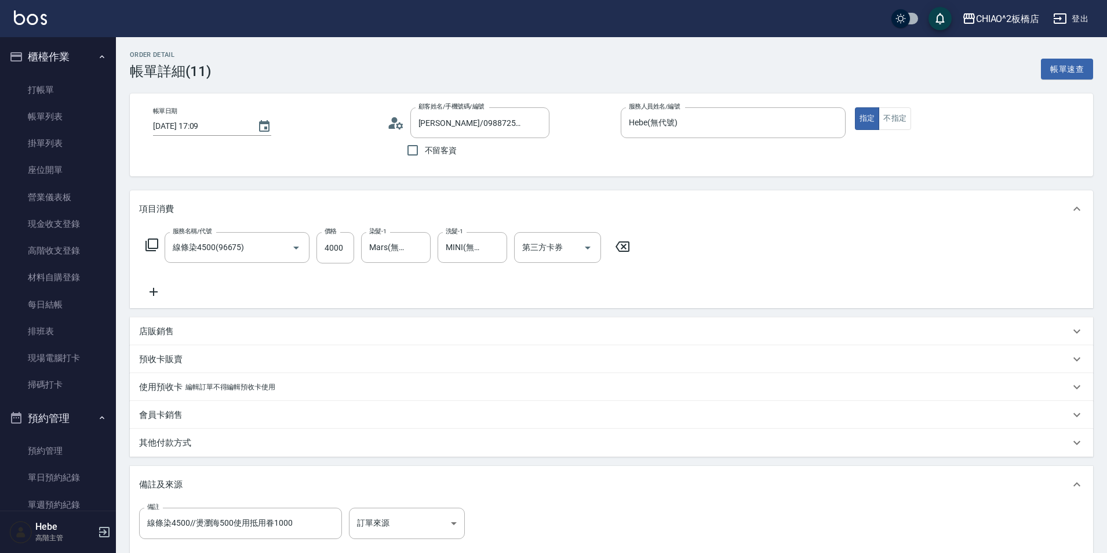
type input "[PERSON_NAME]/0988725864/"
type input "線條染4500(96675)"
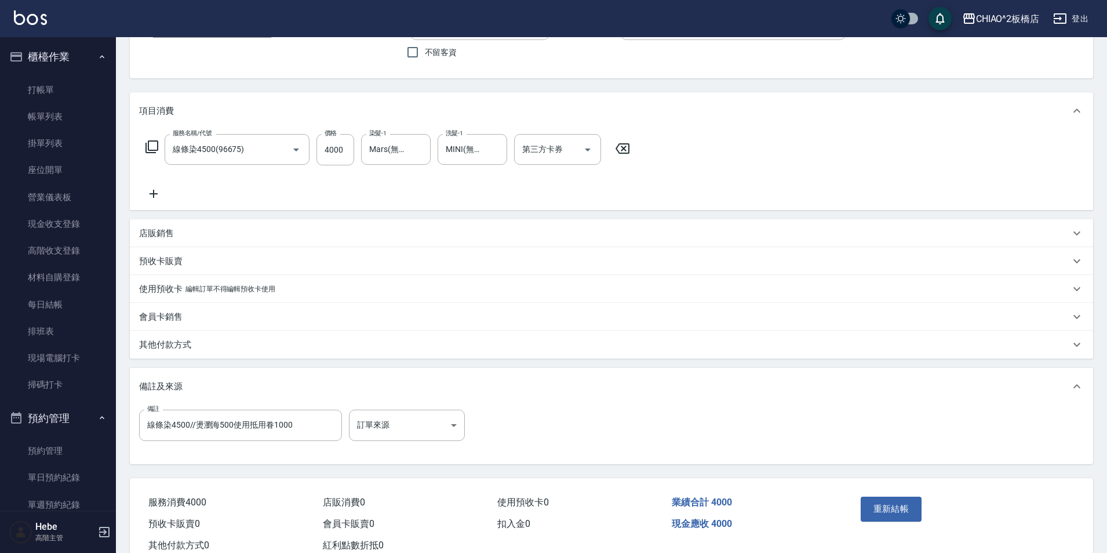
scroll to position [135, 0]
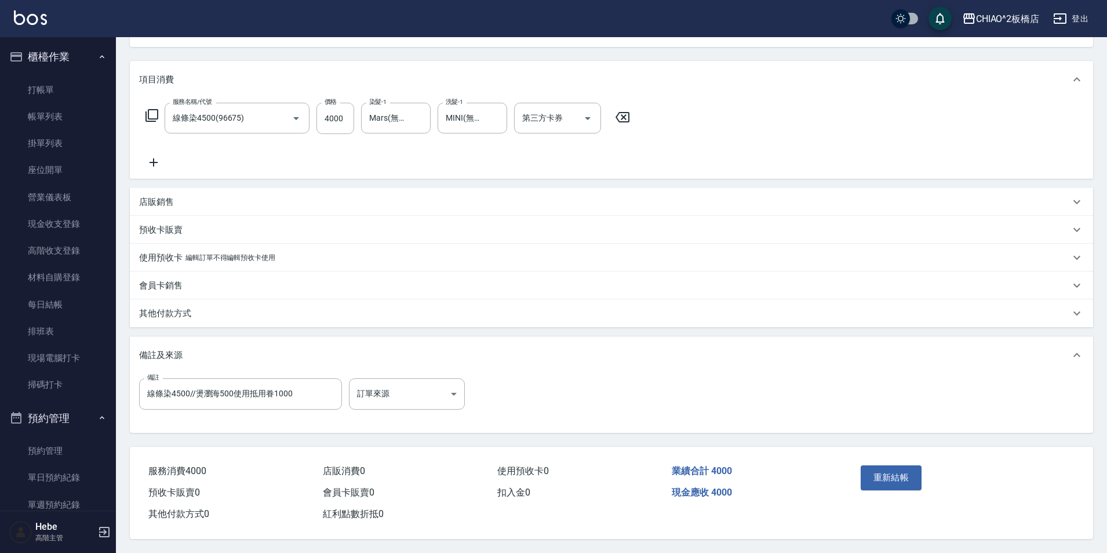
click at [171, 300] on div "其他付款方式" at bounding box center [612, 313] width 964 height 28
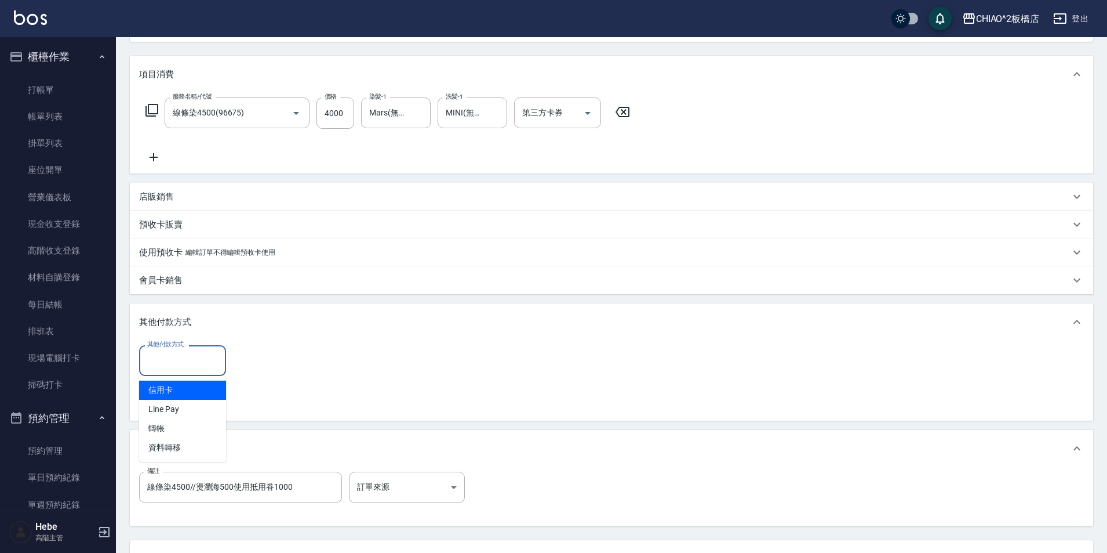
drag, startPoint x: 185, startPoint y: 354, endPoint x: 184, endPoint y: 373, distance: 19.7
click at [184, 354] on div "其他付款方式 其他付款方式" at bounding box center [182, 360] width 87 height 31
click at [177, 430] on span "轉帳" at bounding box center [182, 428] width 87 height 19
type input "轉帳"
click at [261, 368] on input "0" at bounding box center [276, 360] width 87 height 31
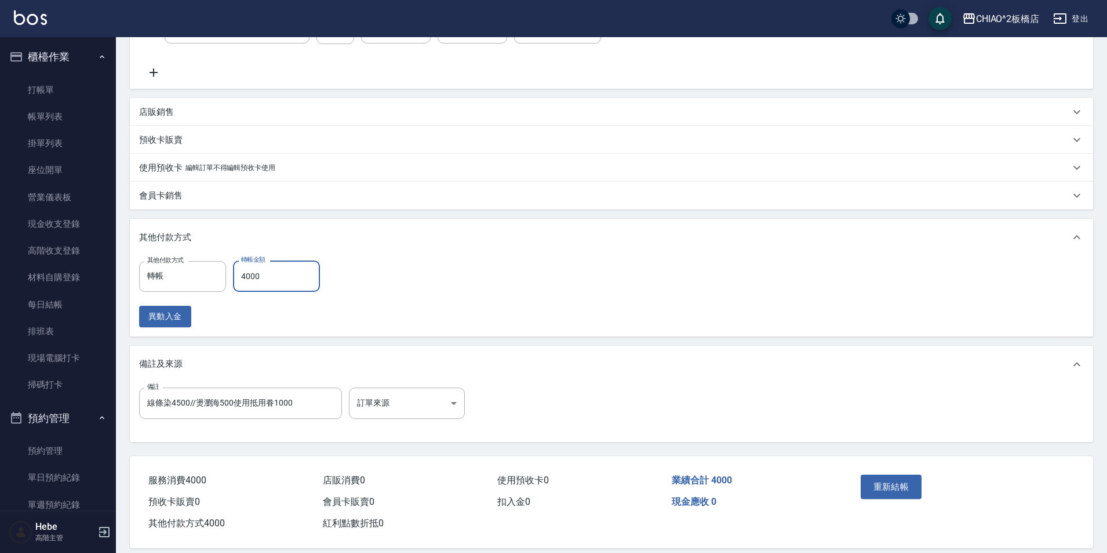
scroll to position [234, 0]
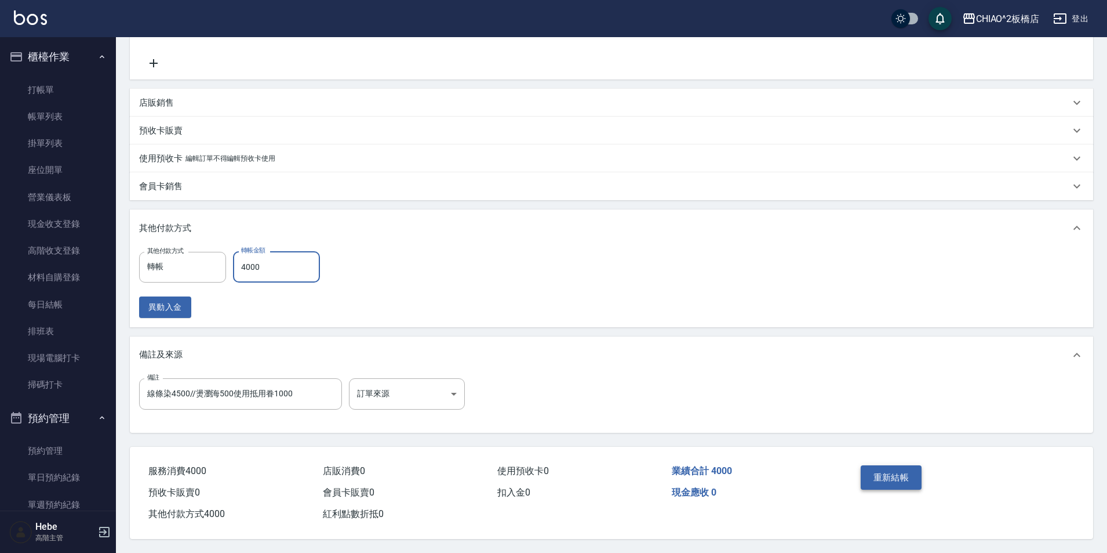
type input "4000"
click at [898, 467] on button "重新結帳" at bounding box center [891, 477] width 61 height 24
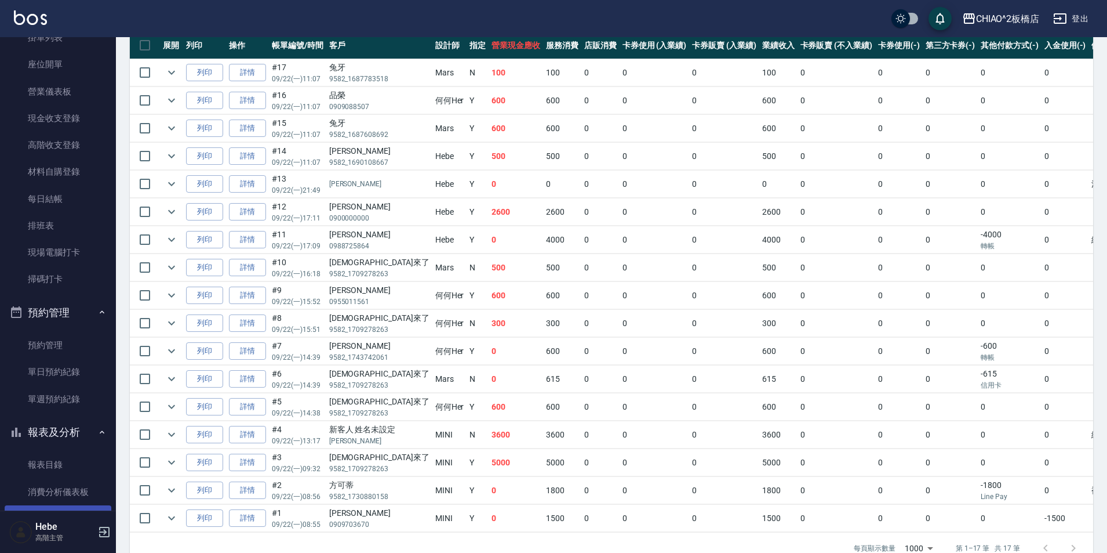
scroll to position [232, 0]
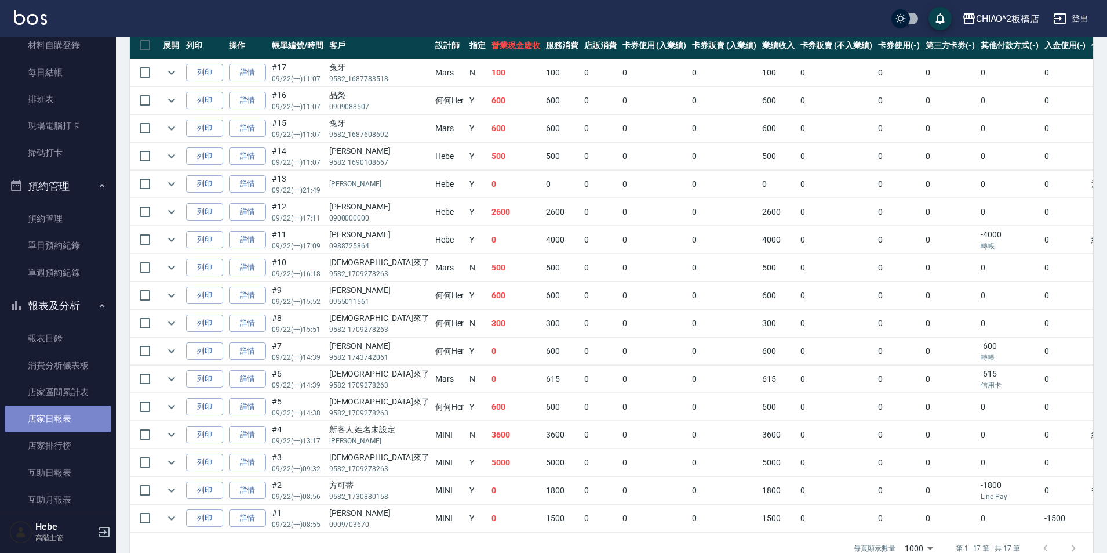
click at [61, 428] on link "店家日報表" at bounding box center [58, 418] width 107 height 27
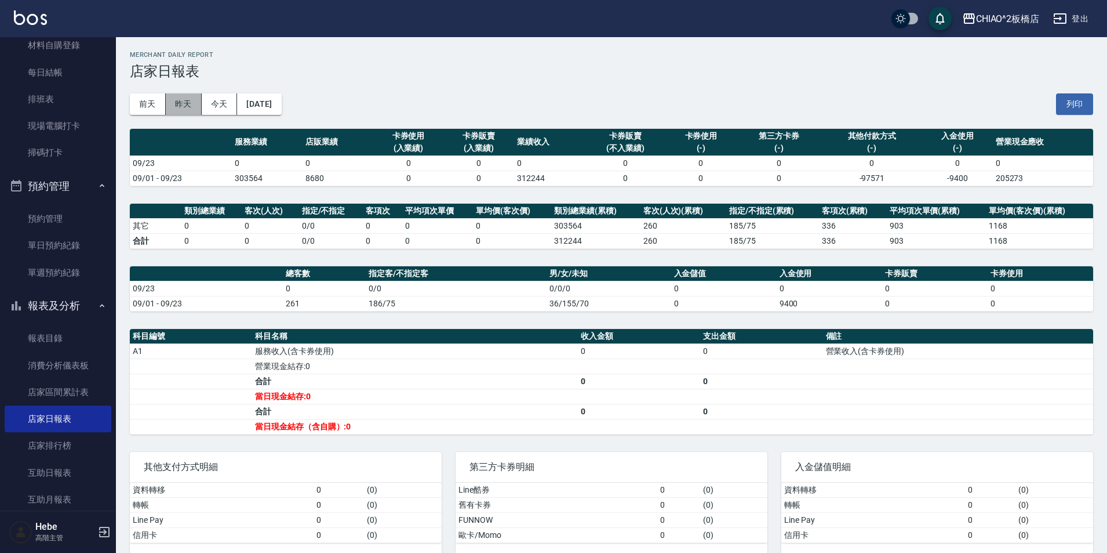
click at [183, 105] on button "昨天" at bounding box center [184, 103] width 36 height 21
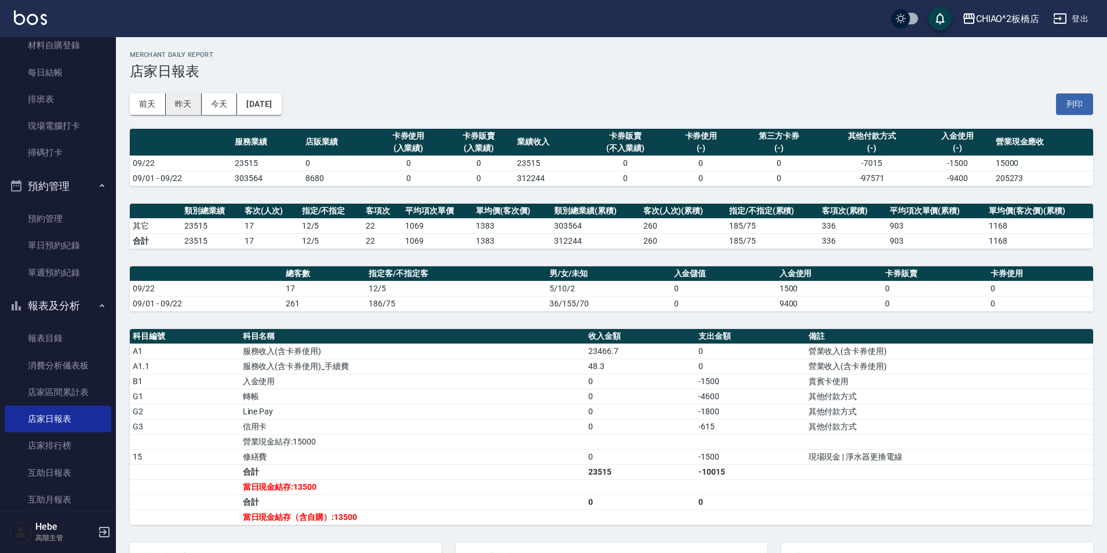
click at [166, 93] on button "昨天" at bounding box center [184, 103] width 36 height 21
